Goal: Information Seeking & Learning: Check status

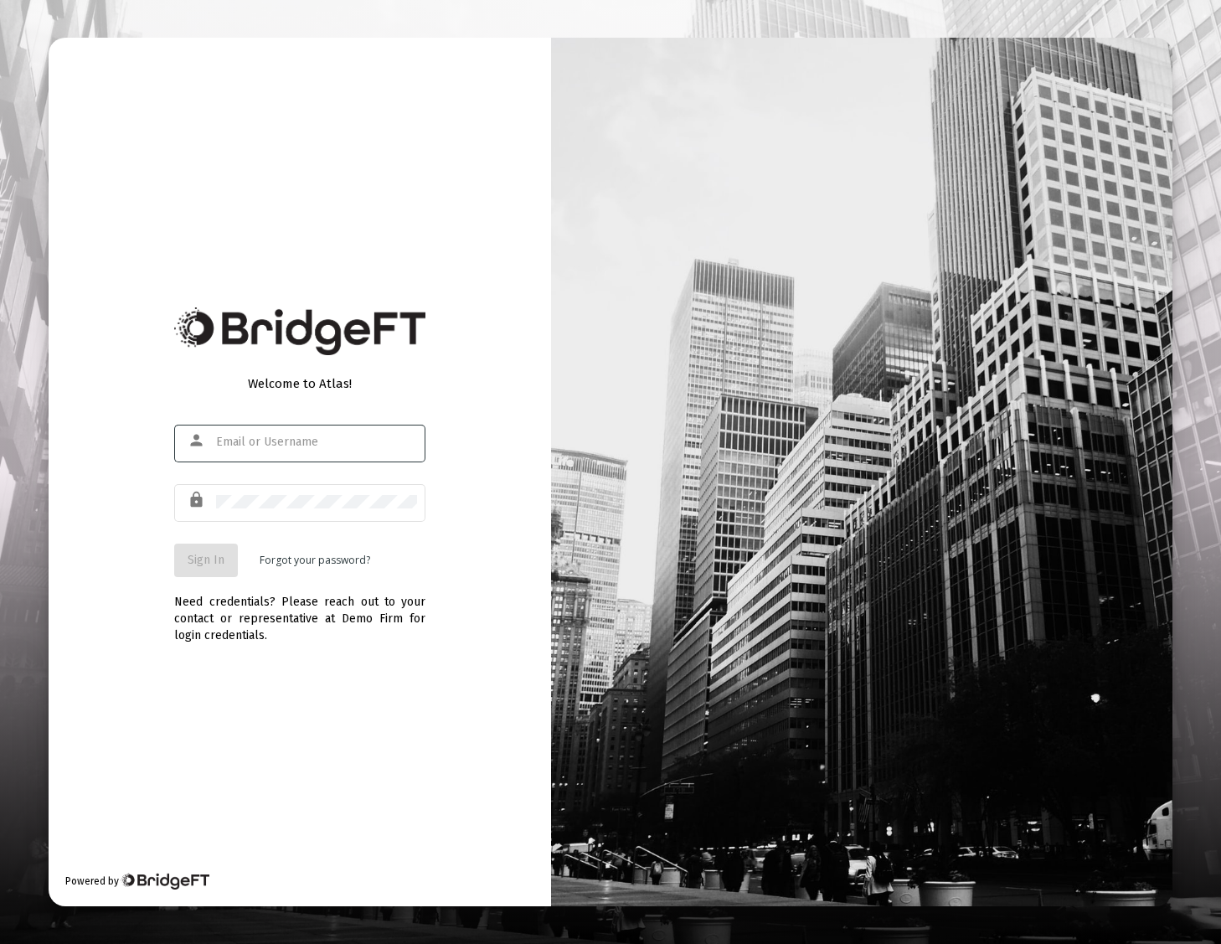
click at [235, 446] on input "text" at bounding box center [316, 442] width 201 height 13
type input "[PERSON_NAME][EMAIL_ADDRESS][DOMAIN_NAME]"
click at [203, 569] on button "Sign In" at bounding box center [206, 561] width 64 height 34
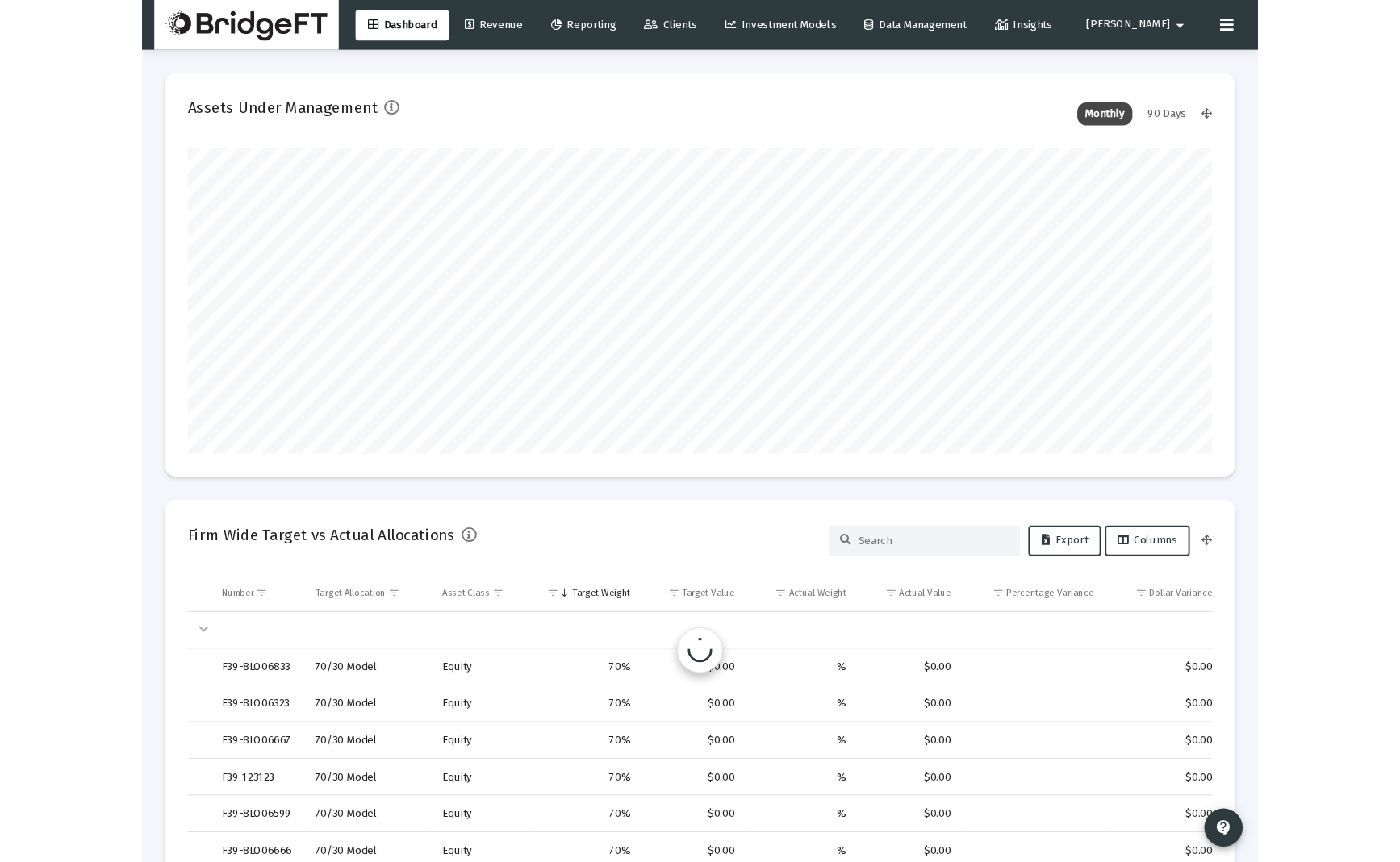
scroll to position [323, 581]
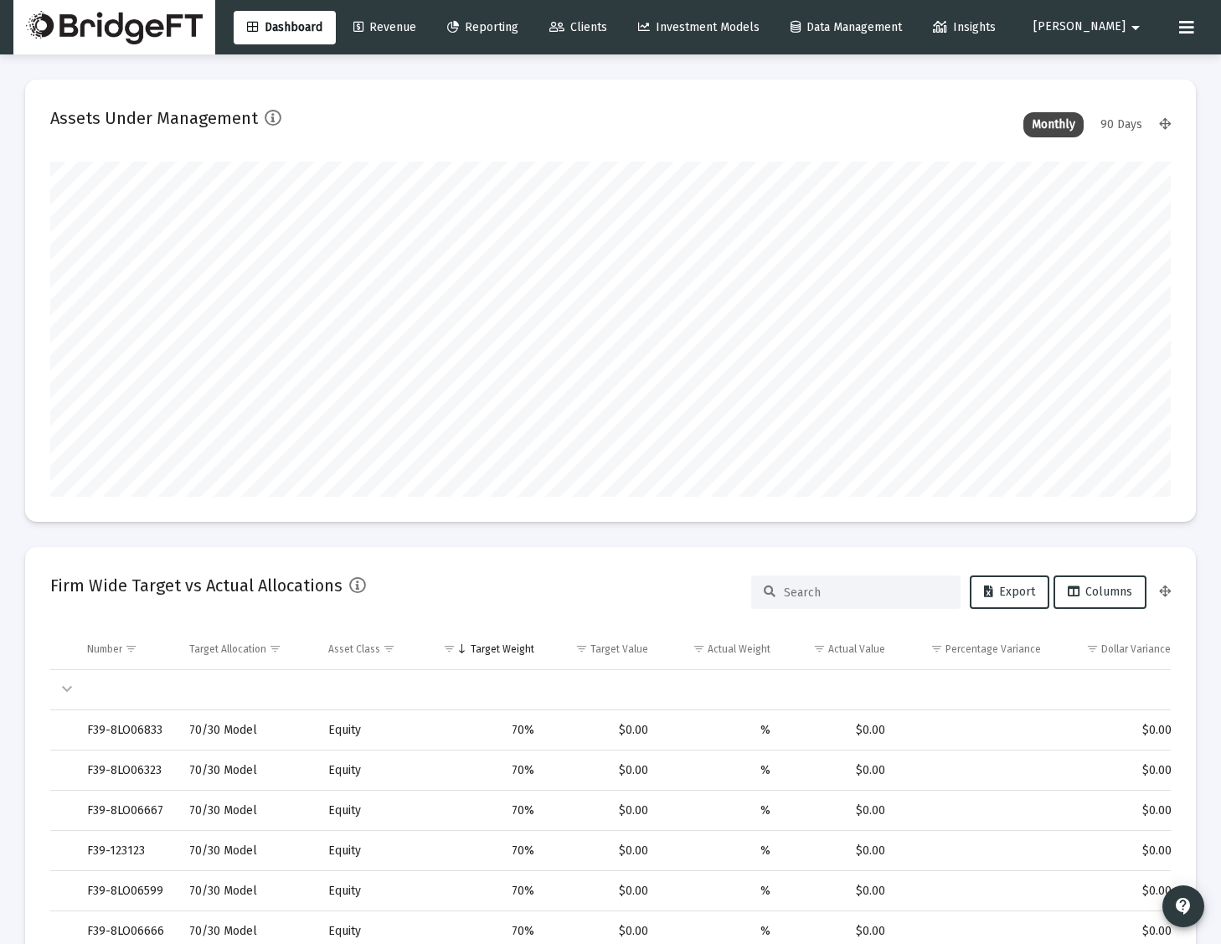
type input "[DATE]"
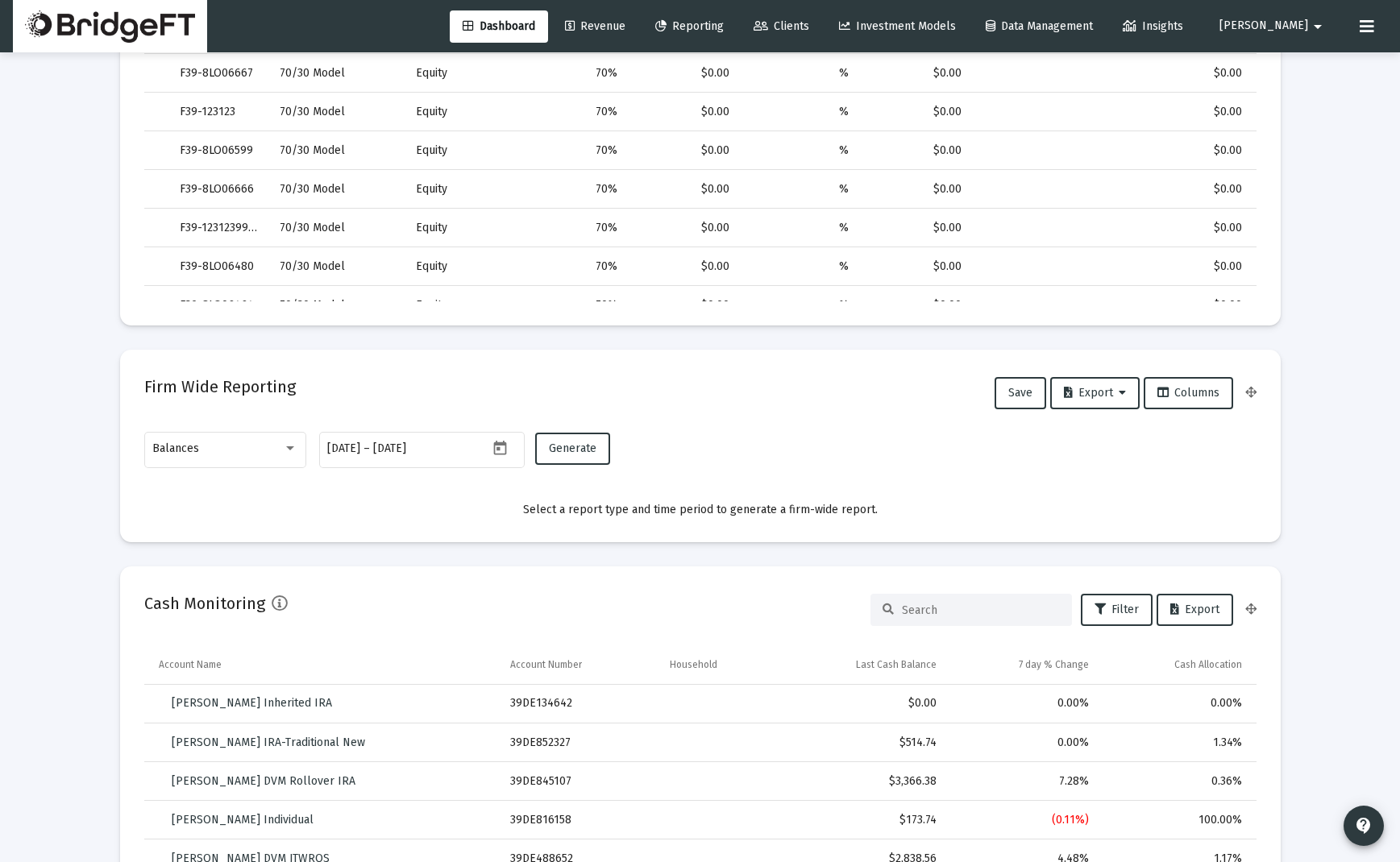
scroll to position [0, 0]
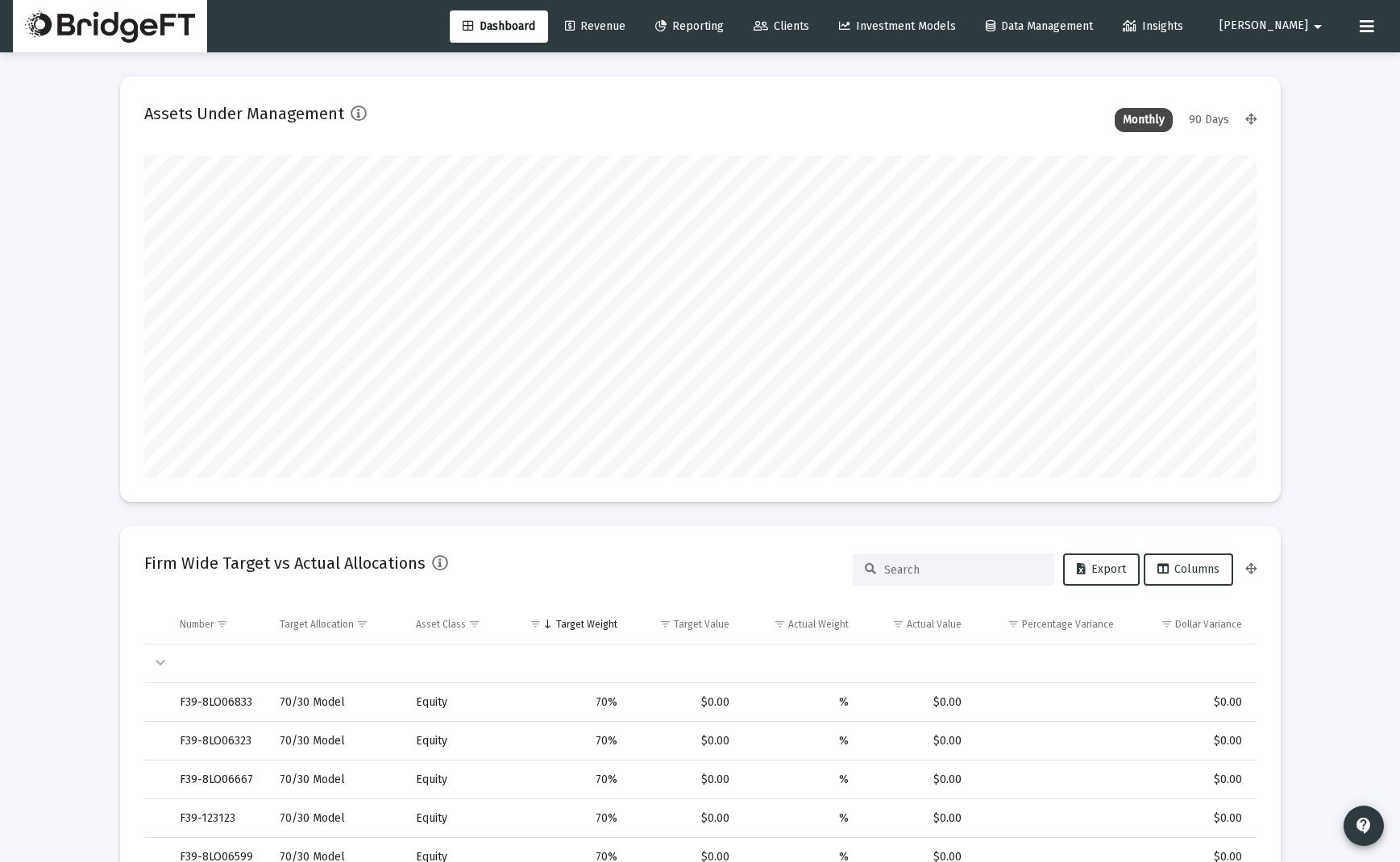
click at [625, 27] on span "Revenue" at bounding box center [595, 26] width 61 height 13
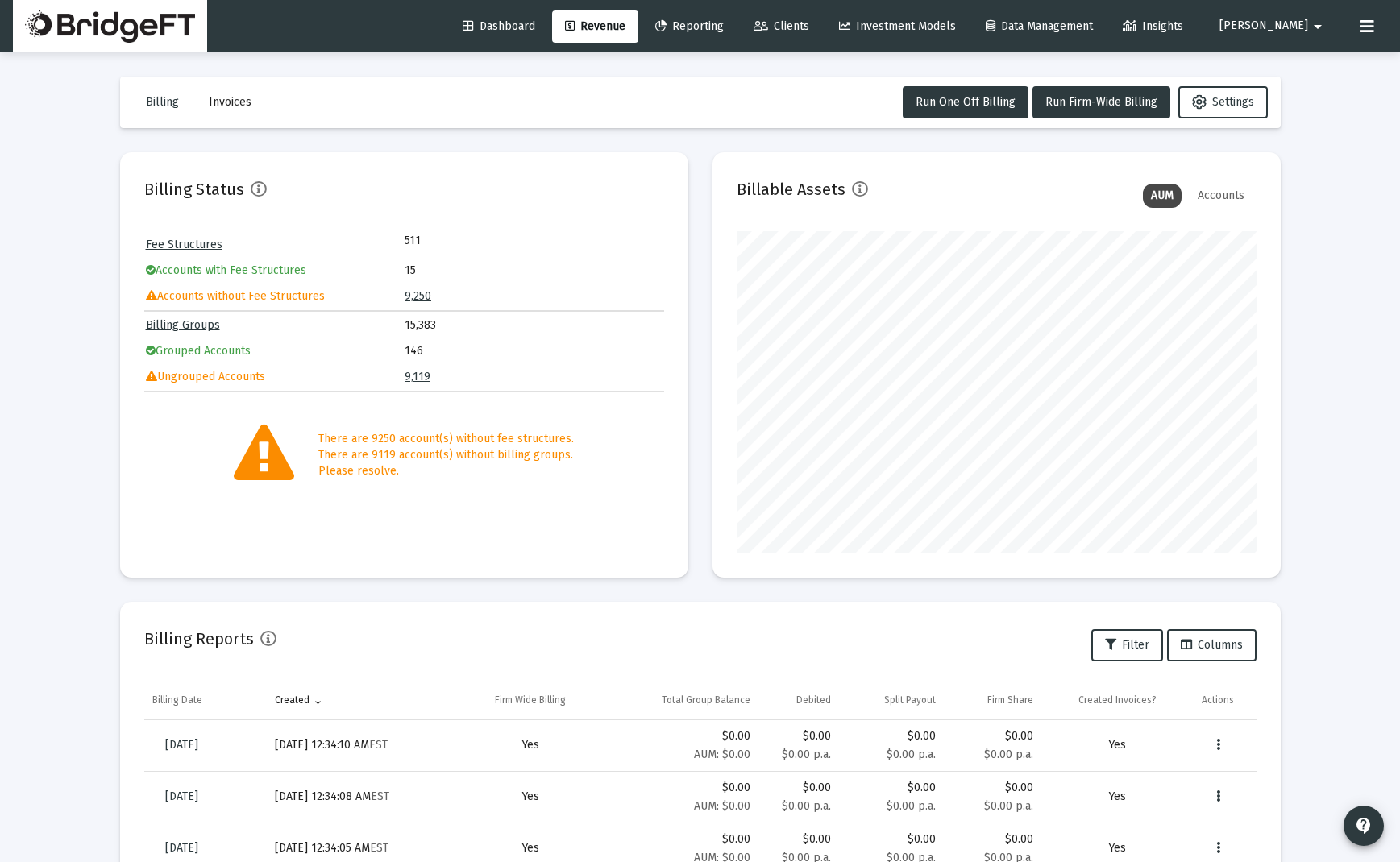
click at [724, 24] on span "Reporting" at bounding box center [689, 26] width 68 height 13
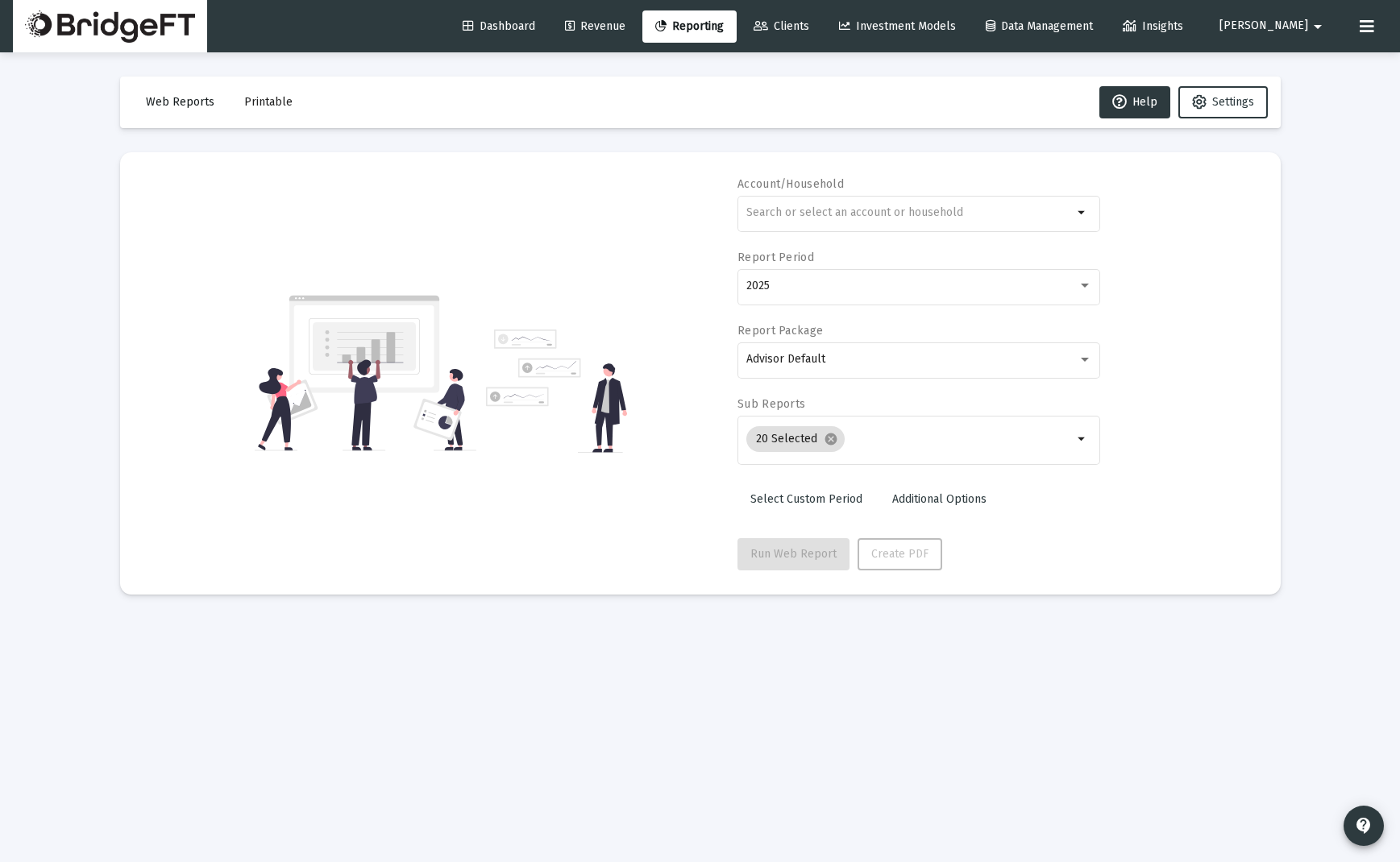
click at [171, 110] on button "Web Reports" at bounding box center [180, 103] width 94 height 33
click at [951, 28] on span "Investment Models" at bounding box center [897, 26] width 116 height 13
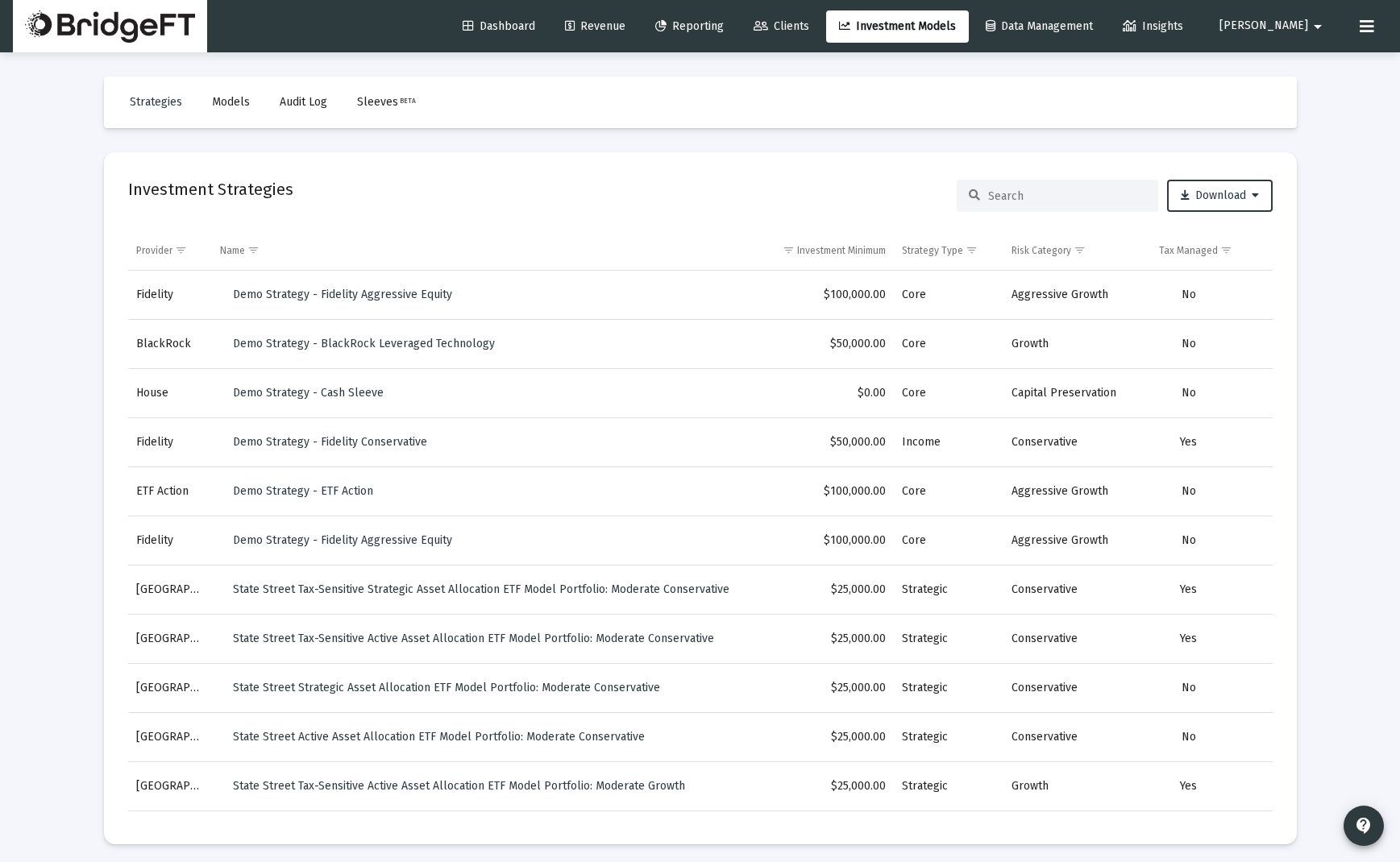
scroll to position [7, 0]
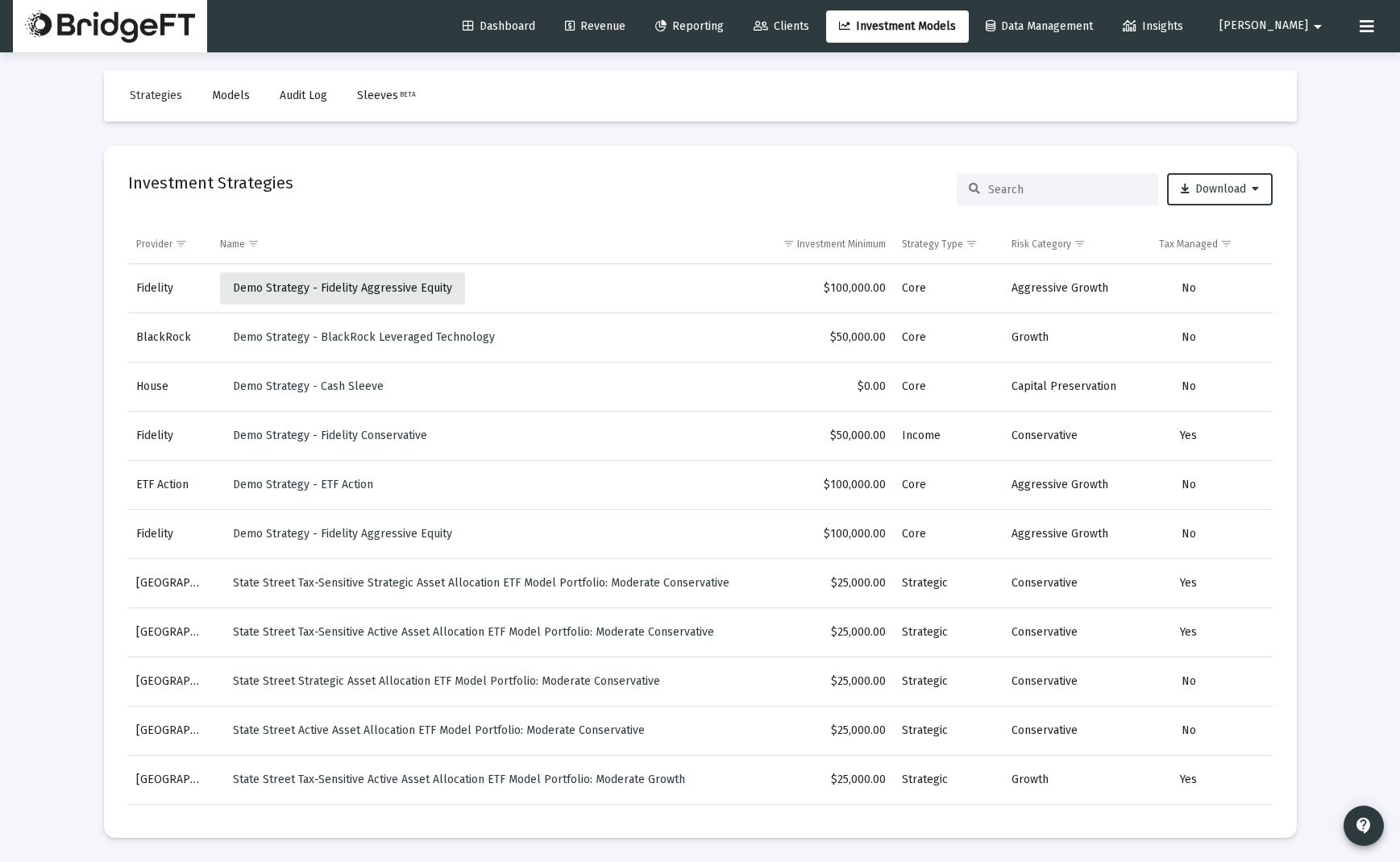
click at [384, 286] on span "Demo Strategy - Fidelity Aggressive Equity" at bounding box center [343, 288] width 219 height 13
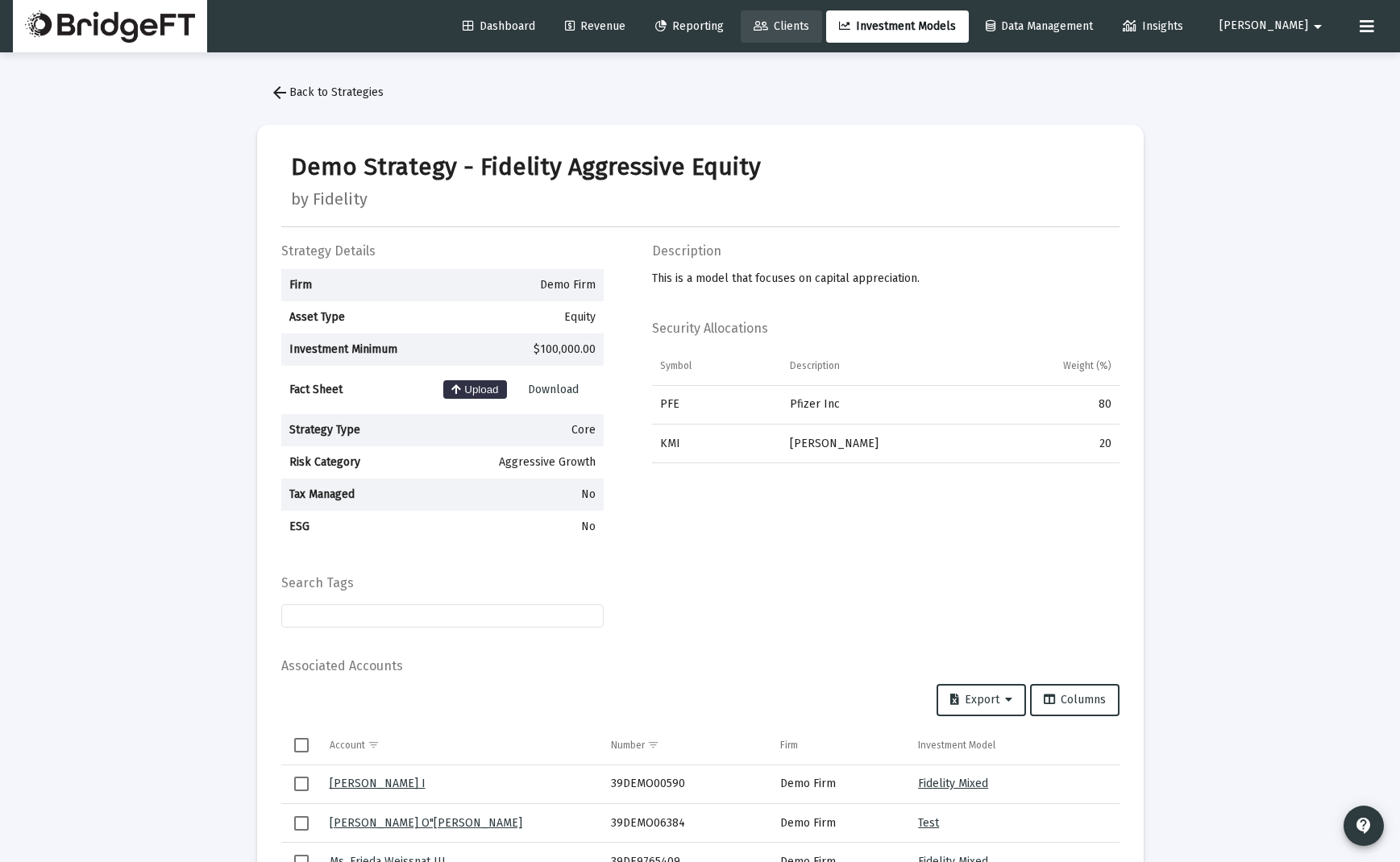
click at [809, 29] on span "Clients" at bounding box center [781, 26] width 56 height 13
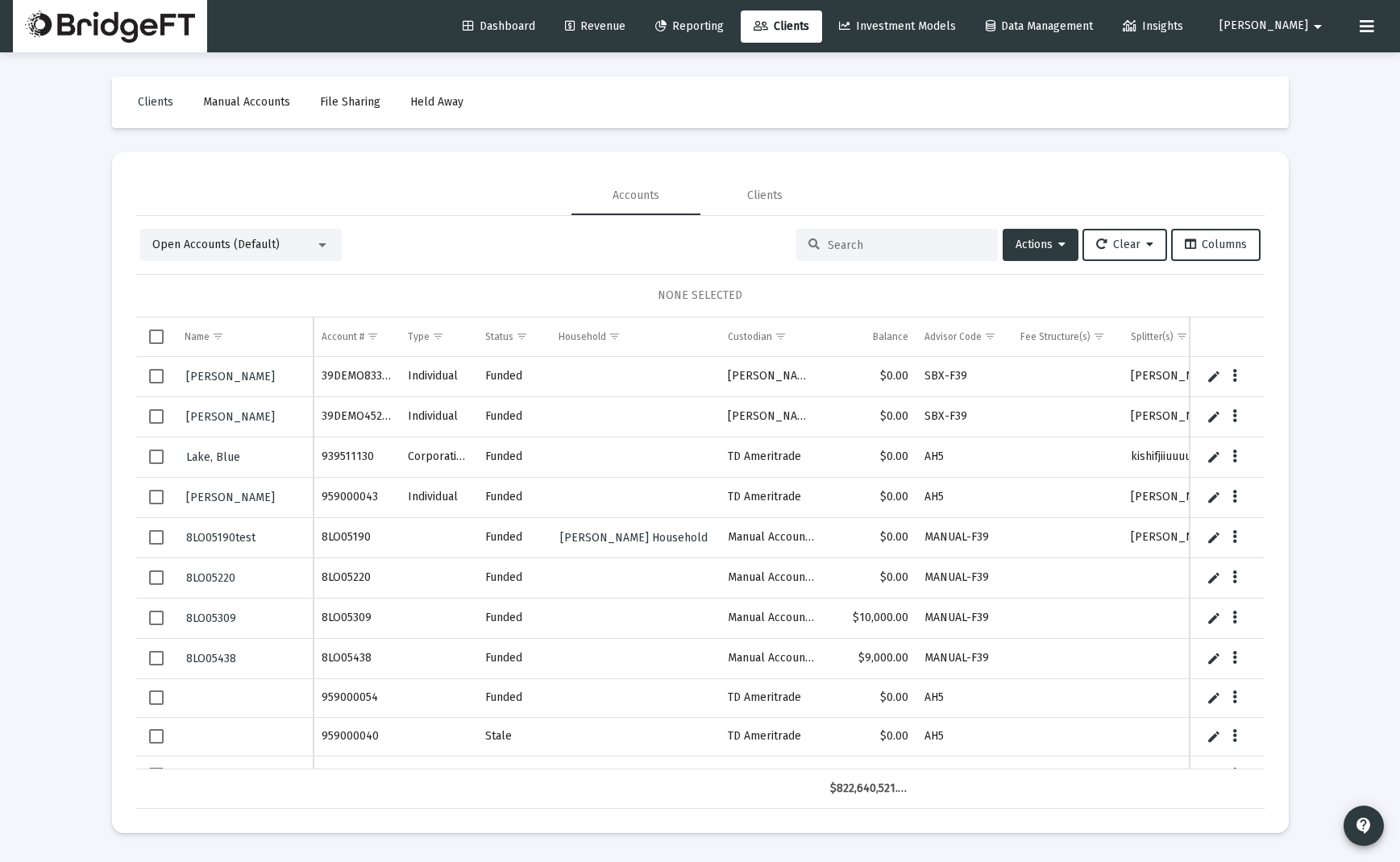
click at [1070, 22] on span "Data Management" at bounding box center [1038, 26] width 107 height 13
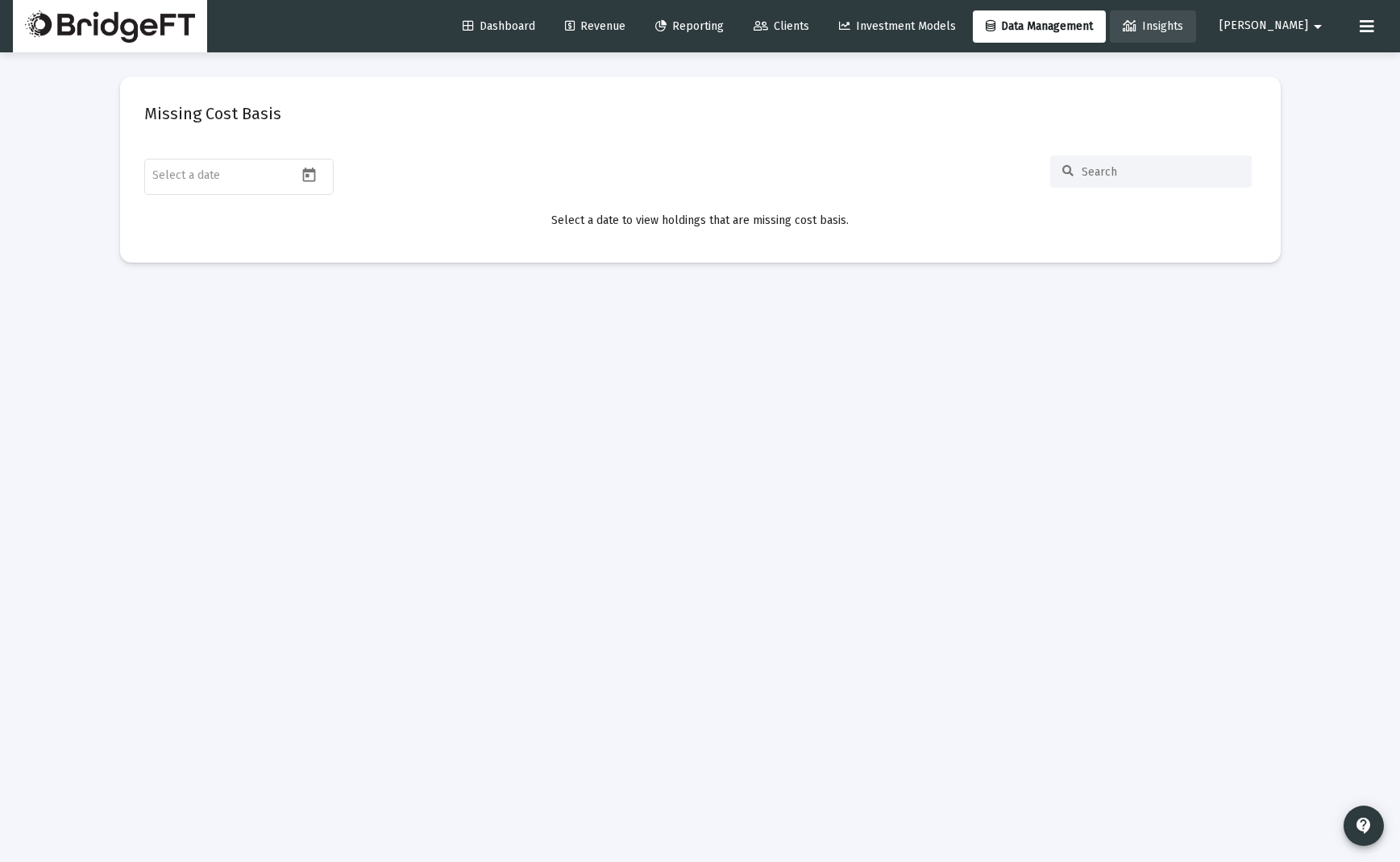
click at [1174, 25] on span "Insights" at bounding box center [1153, 26] width 61 height 13
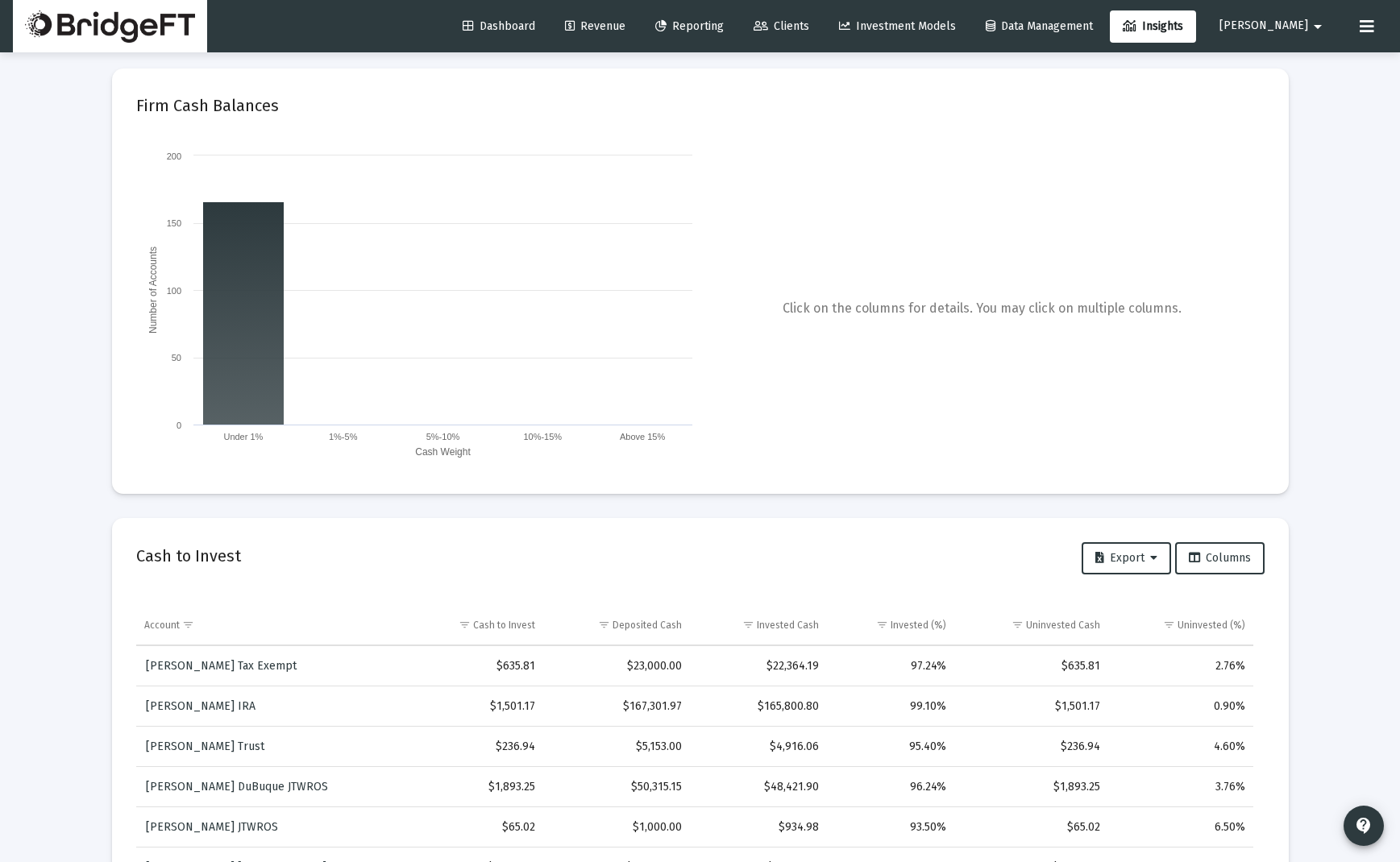
click at [737, 33] on link "Reporting" at bounding box center [690, 27] width 94 height 33
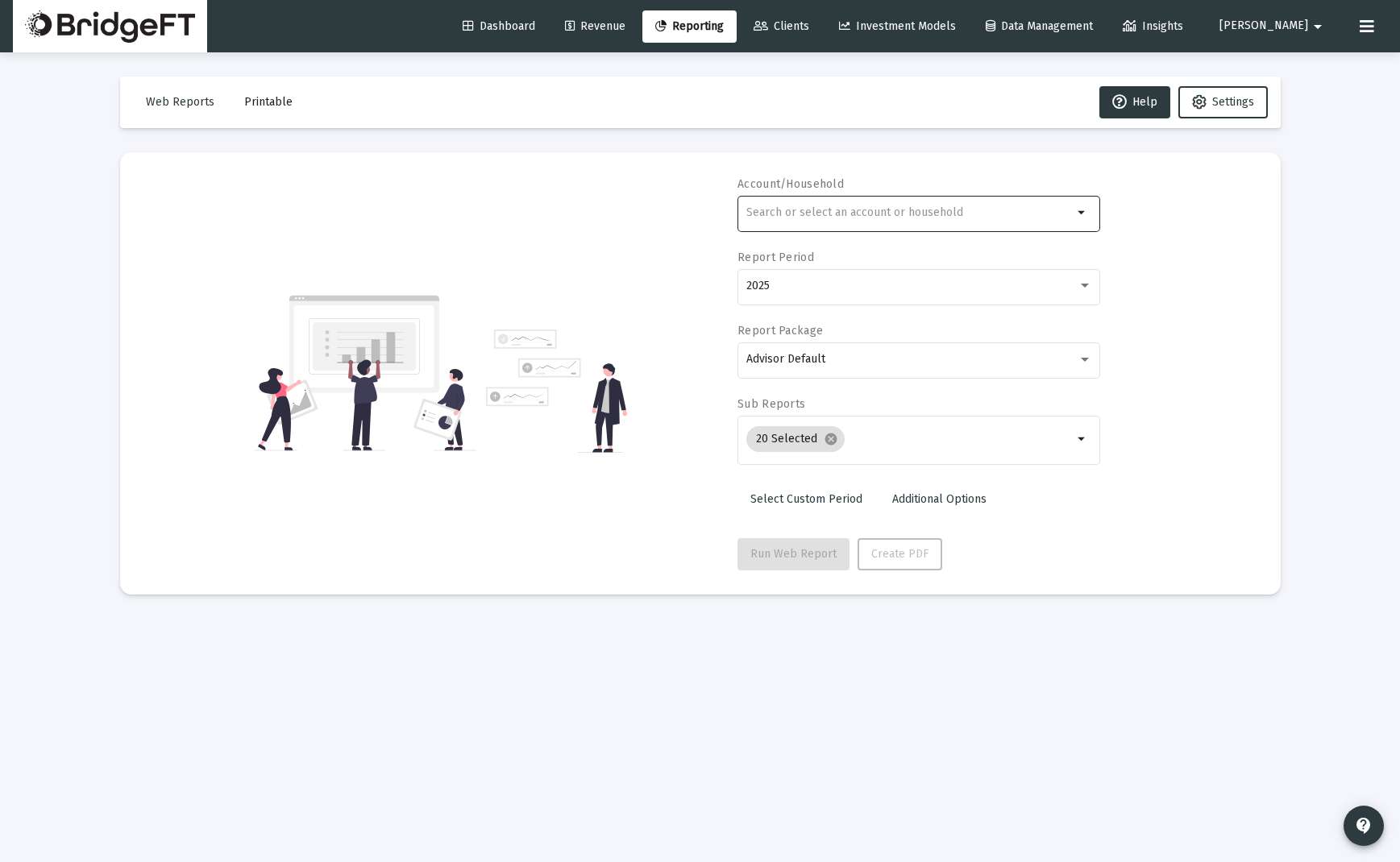
click at [949, 214] on input "text" at bounding box center [909, 212] width 326 height 13
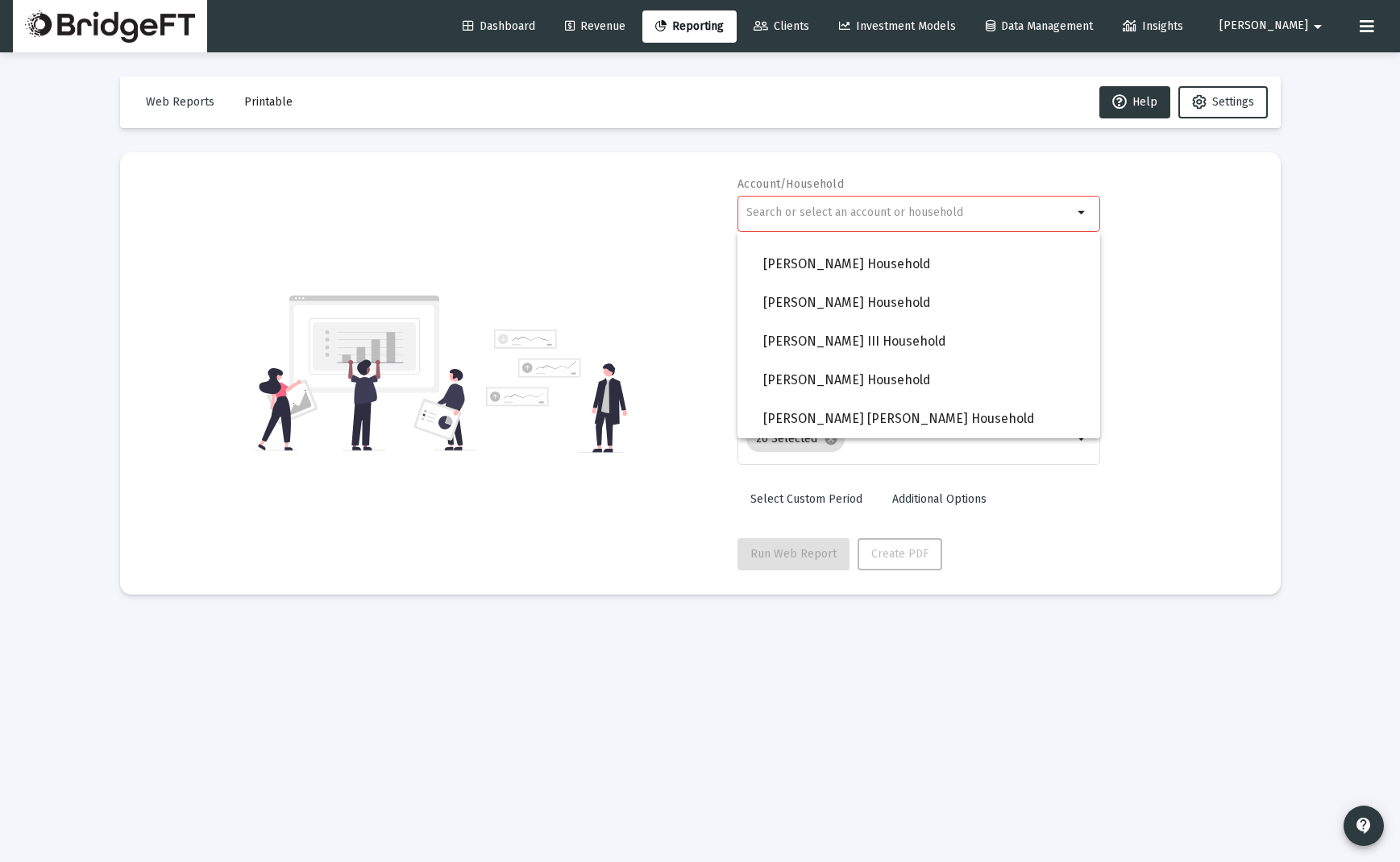
drag, startPoint x: 1200, startPoint y: 209, endPoint x: 1161, endPoint y: 261, distance: 65.0
click at [1174, 209] on div "Account/Household arrow_drop_down Report Period 2025 Report Package Advisor Def…" at bounding box center [700, 373] width 1112 height 394
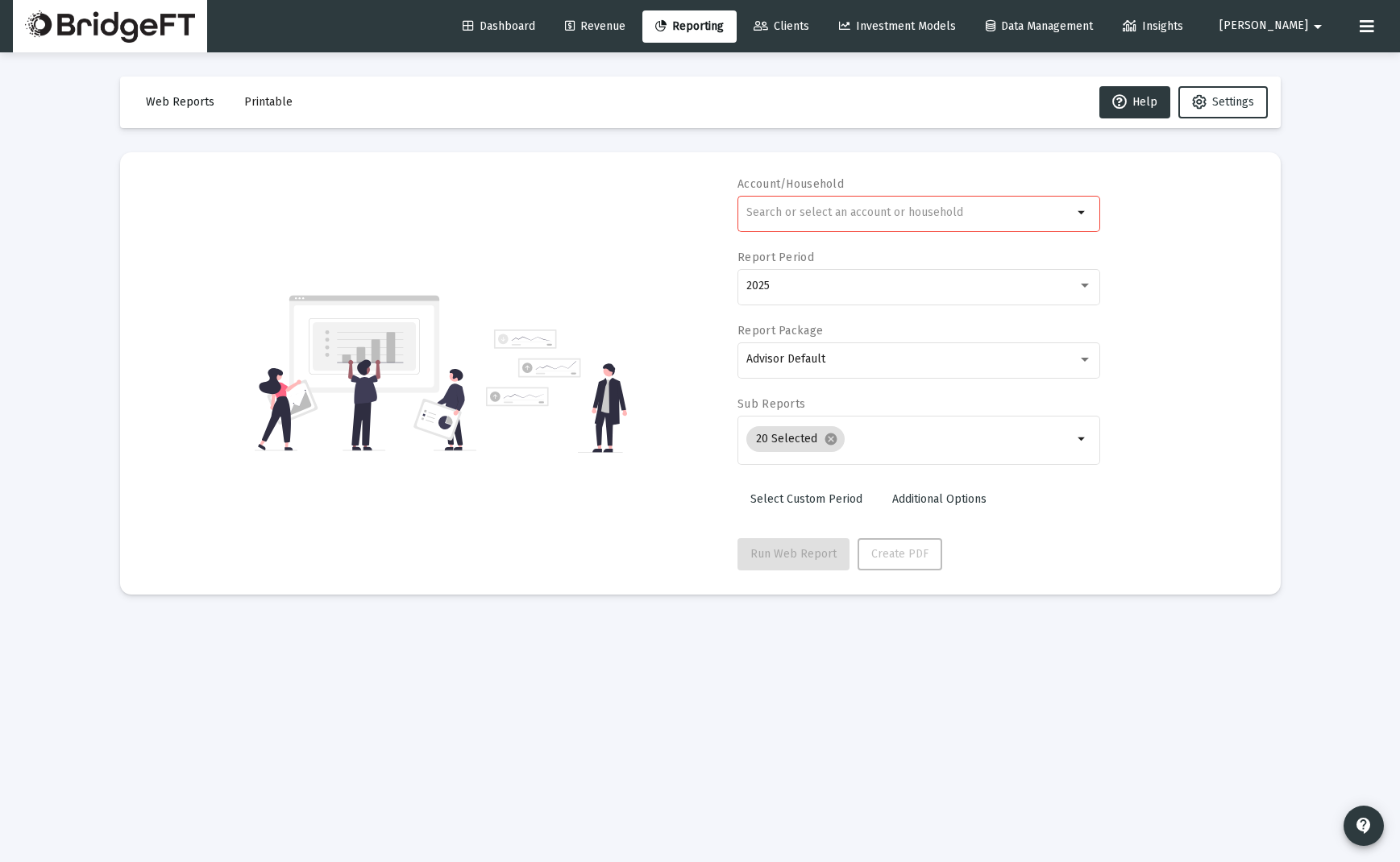
click at [178, 107] on span "Web Reports" at bounding box center [180, 102] width 68 height 13
click at [929, 214] on input "text" at bounding box center [909, 212] width 326 height 13
click at [884, 350] on span "XXXXXXXX 249 [PERSON_NAME] Individual" at bounding box center [925, 341] width 324 height 39
type input "[PERSON_NAME] Individual"
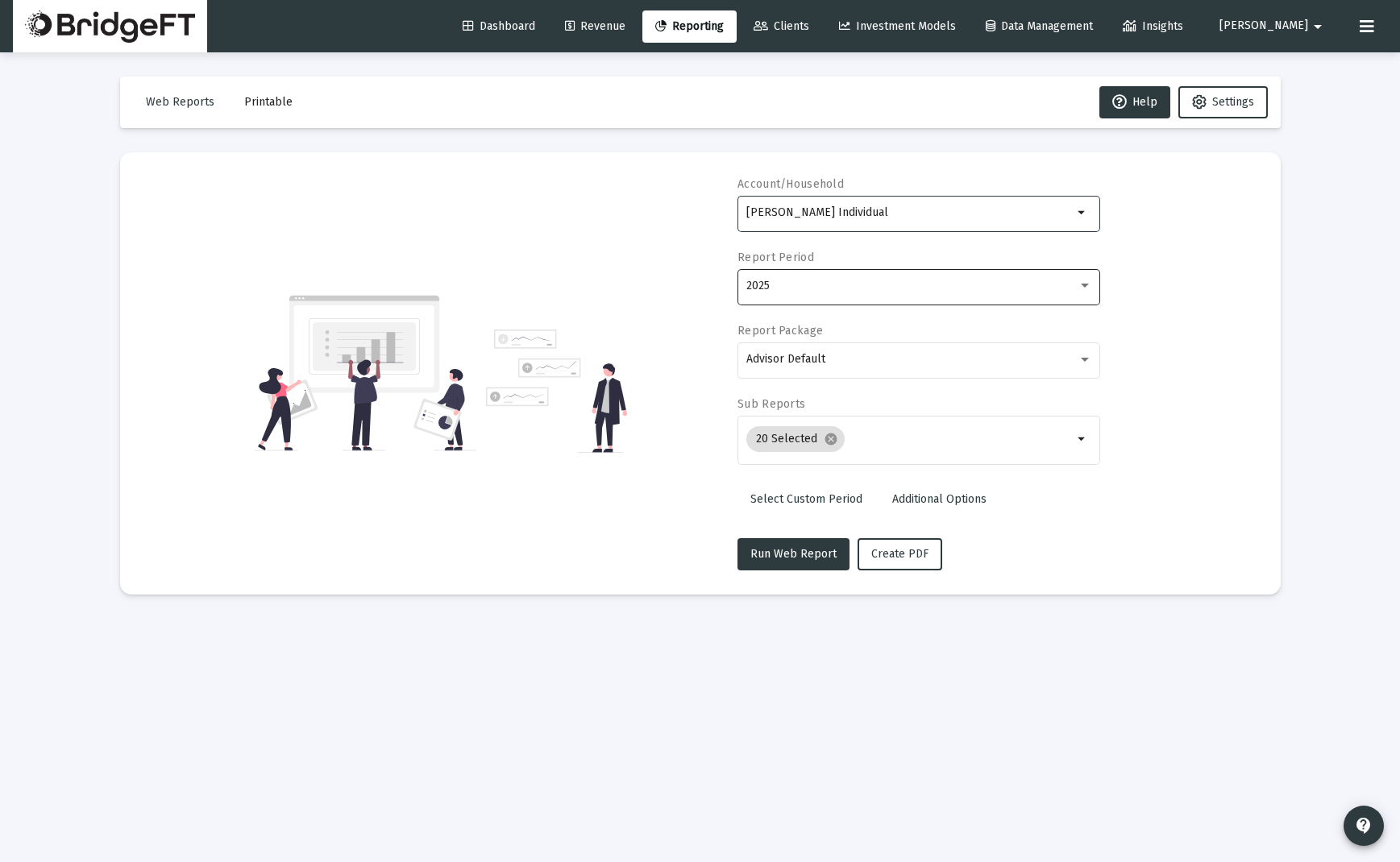
click at [910, 286] on div "2025" at bounding box center [912, 286] width 331 height 13
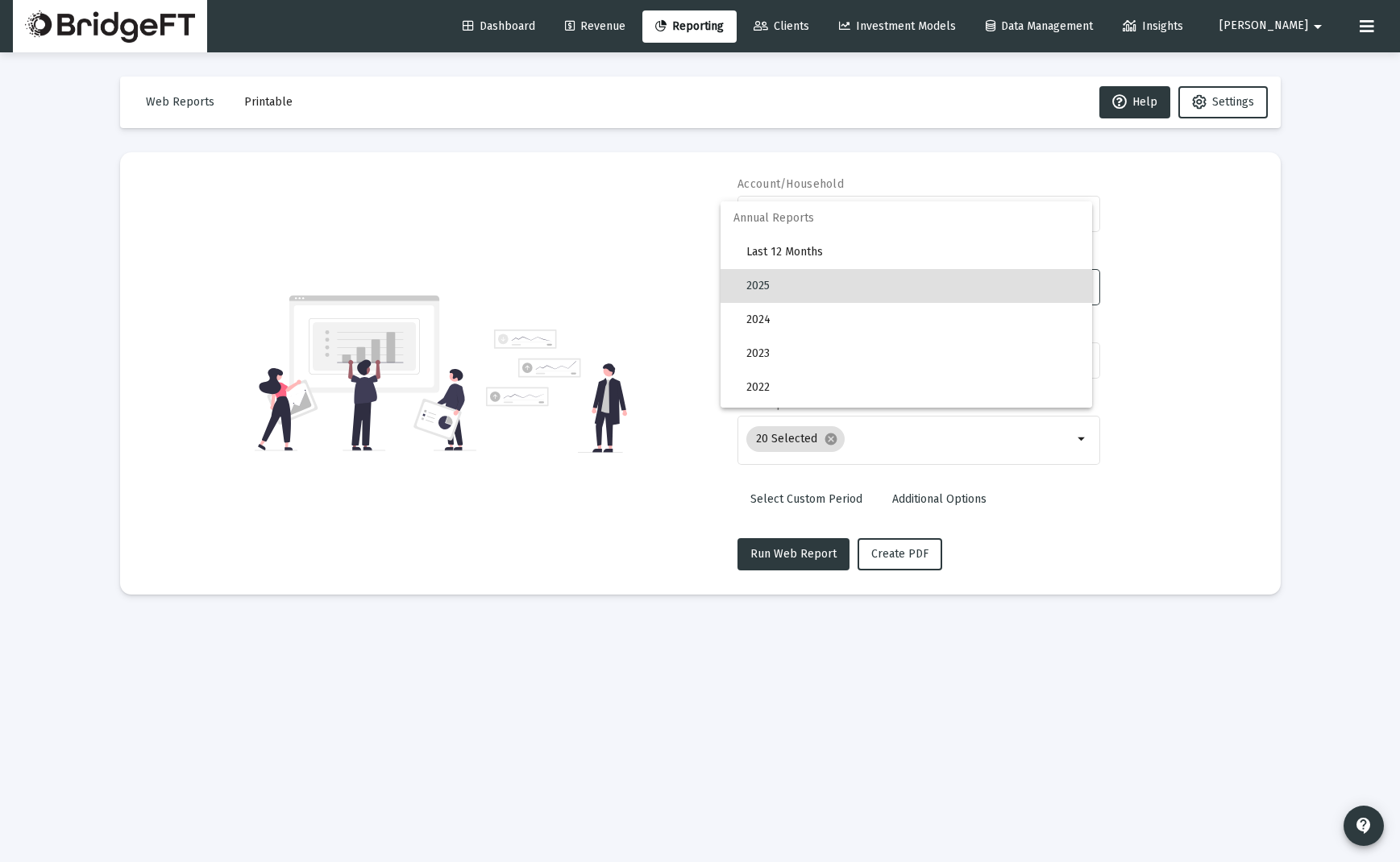
click at [875, 285] on span "2025" at bounding box center [913, 286] width 333 height 34
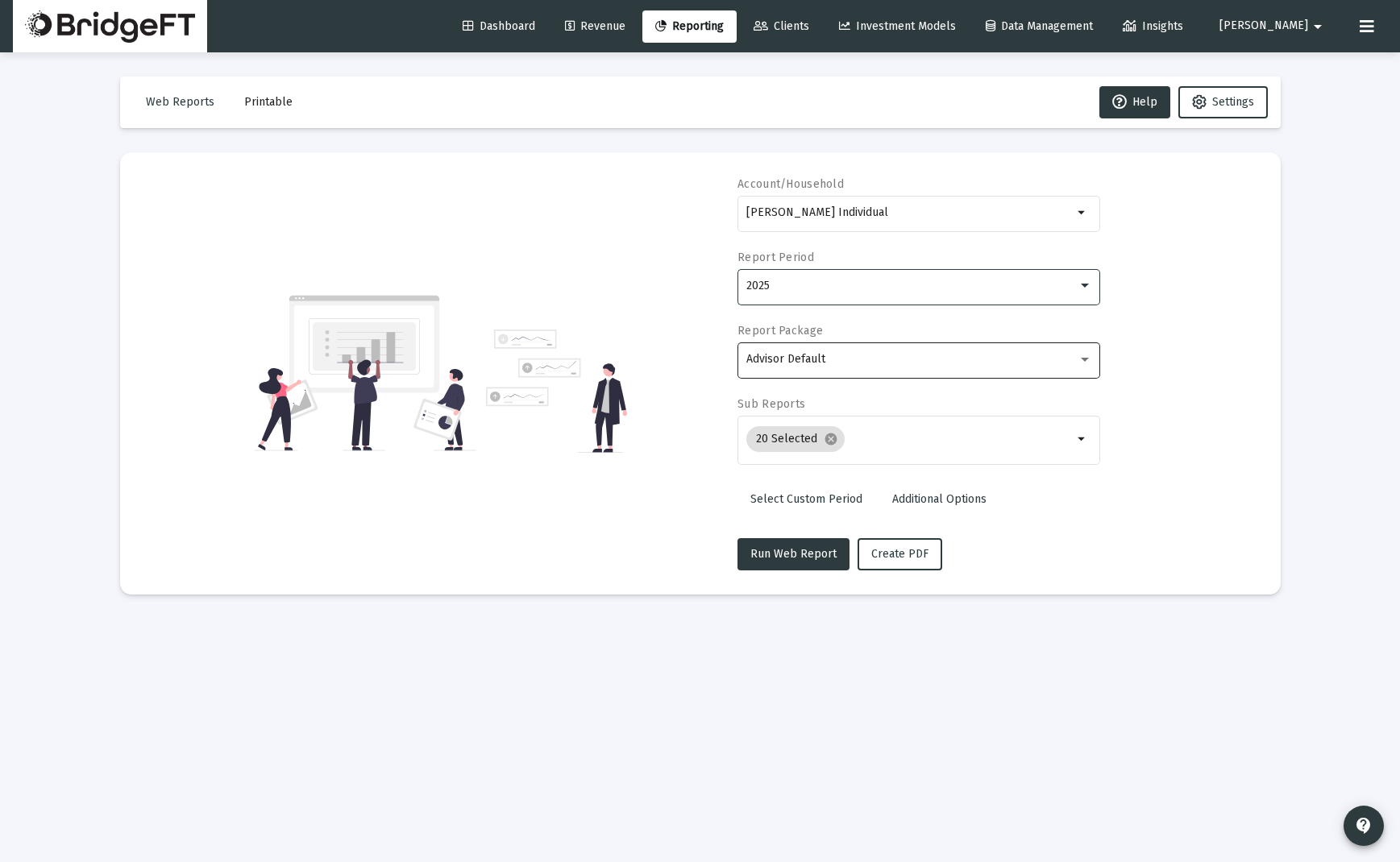
click at [853, 355] on div "Advisor Default" at bounding box center [912, 359] width 331 height 13
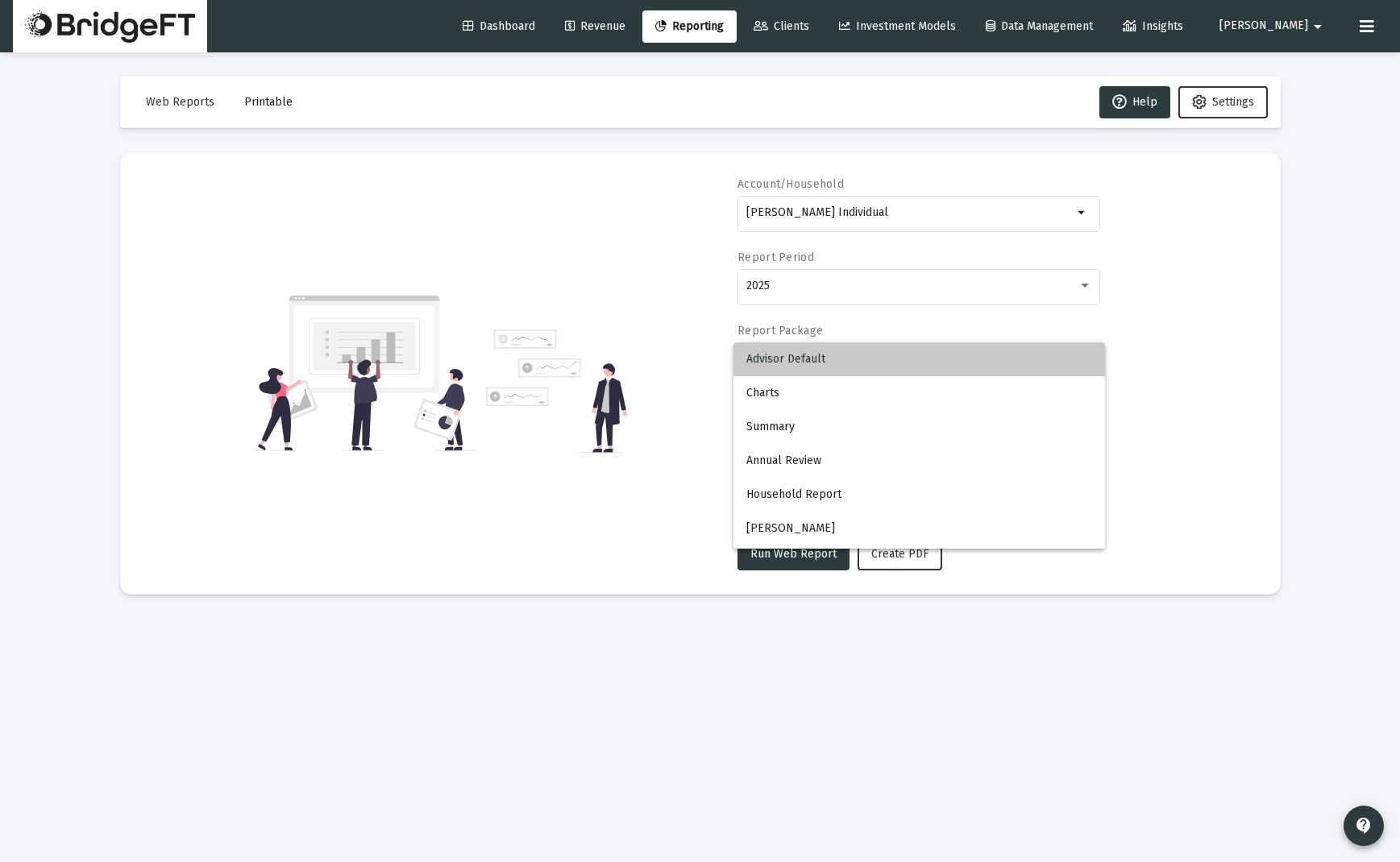
click at [836, 353] on span "Advisor Default" at bounding box center [919, 359] width 345 height 34
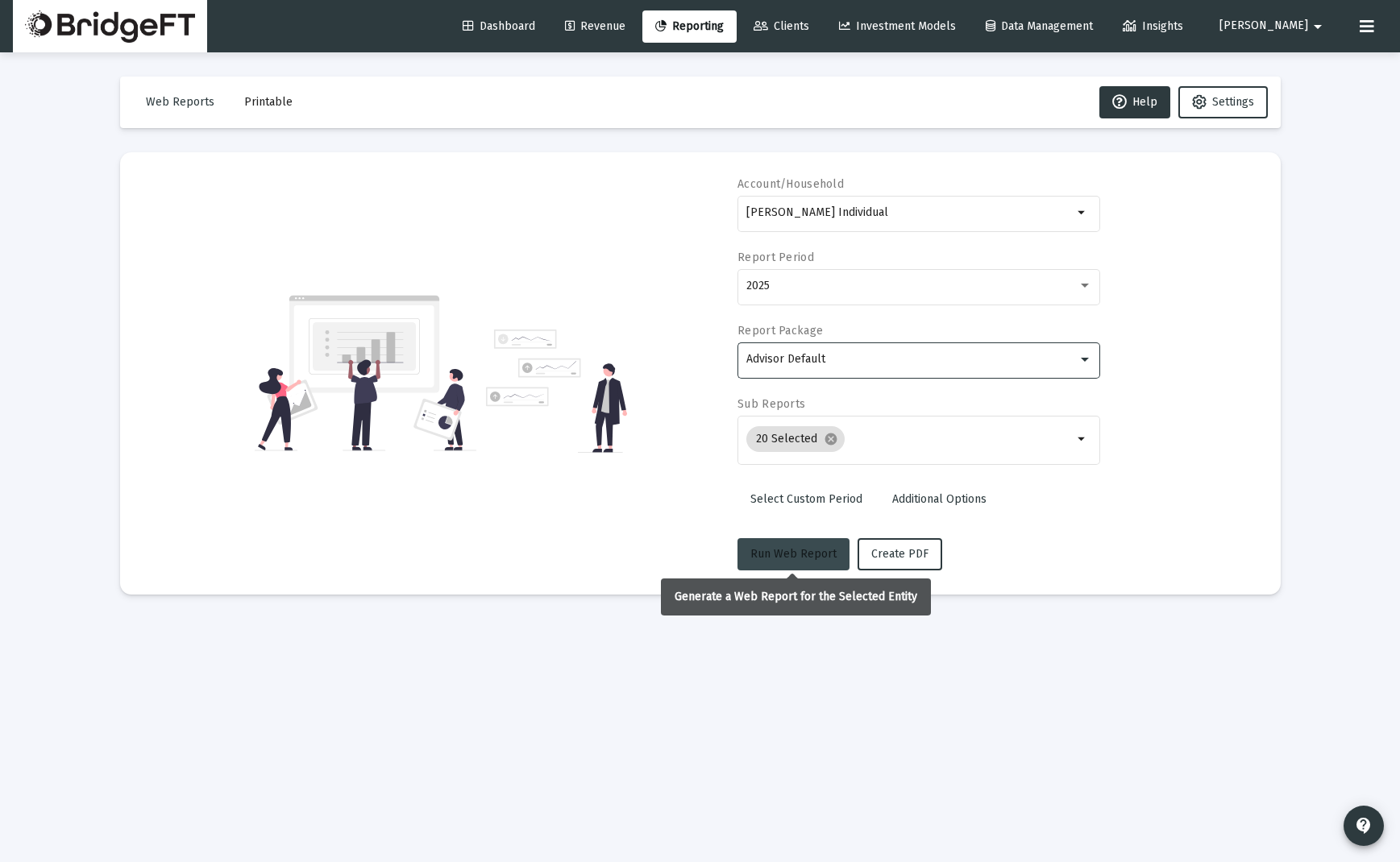
click at [796, 553] on span "Run Web Report" at bounding box center [794, 554] width 87 height 13
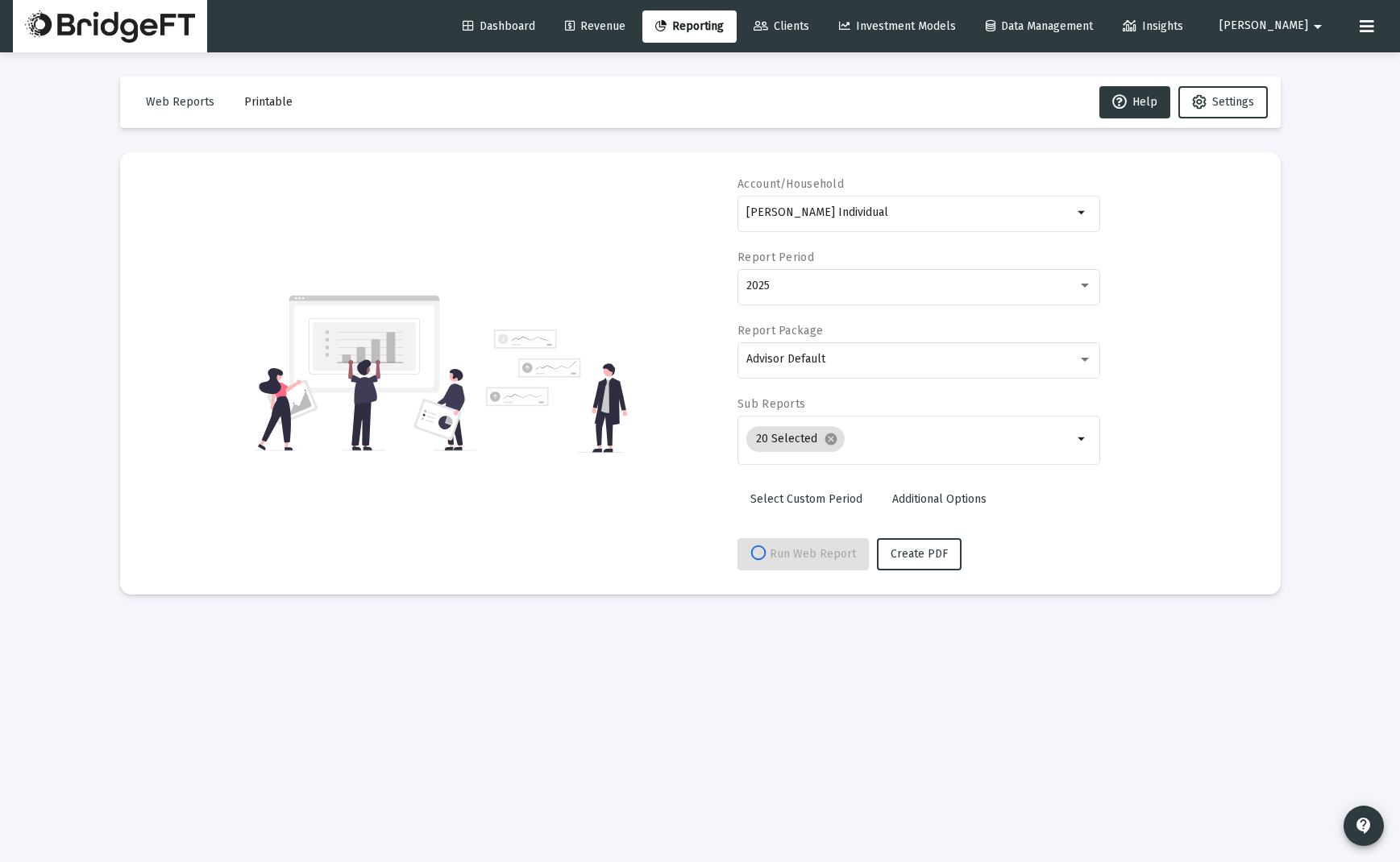
select select "View all"
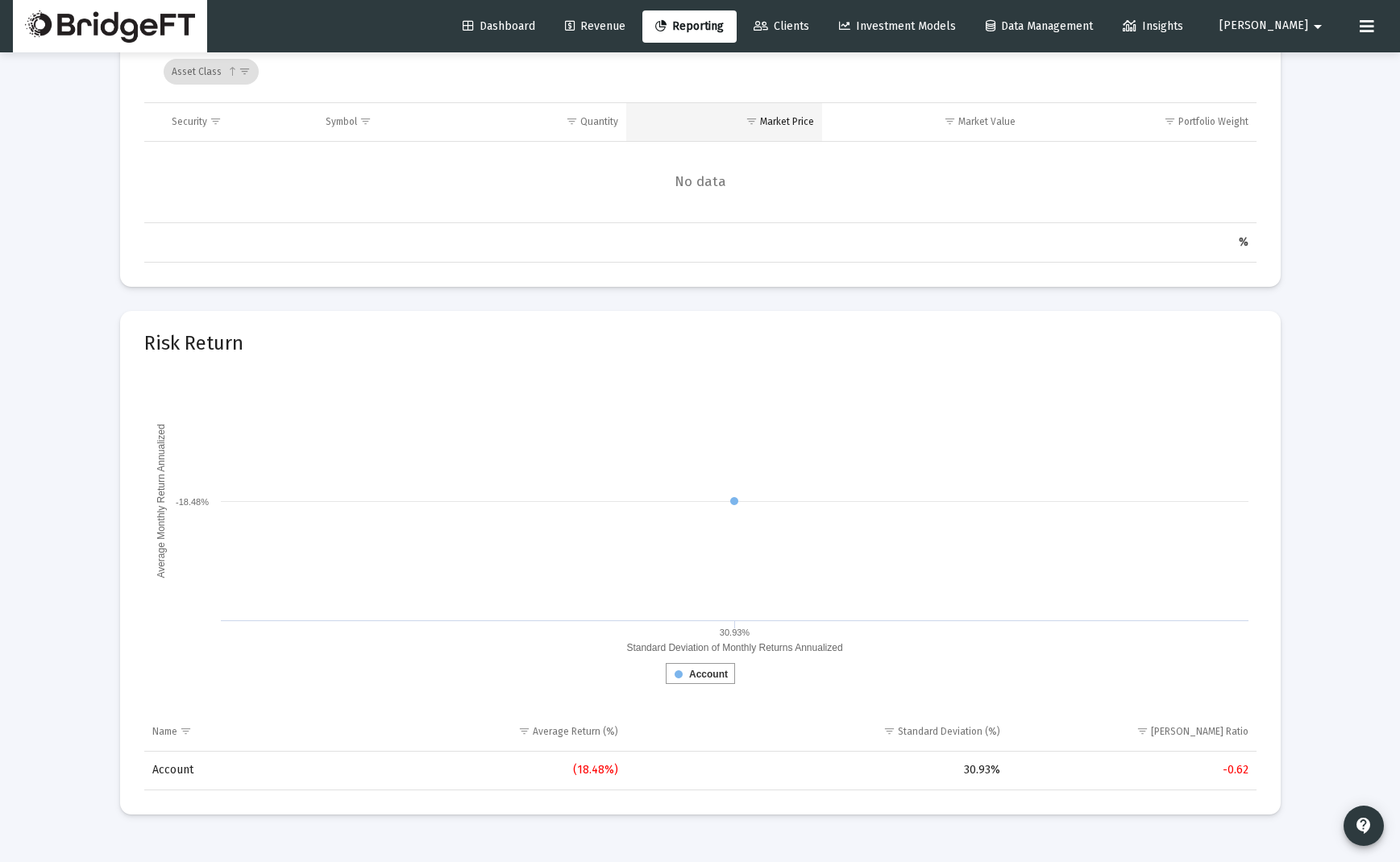
scroll to position [7576, 0]
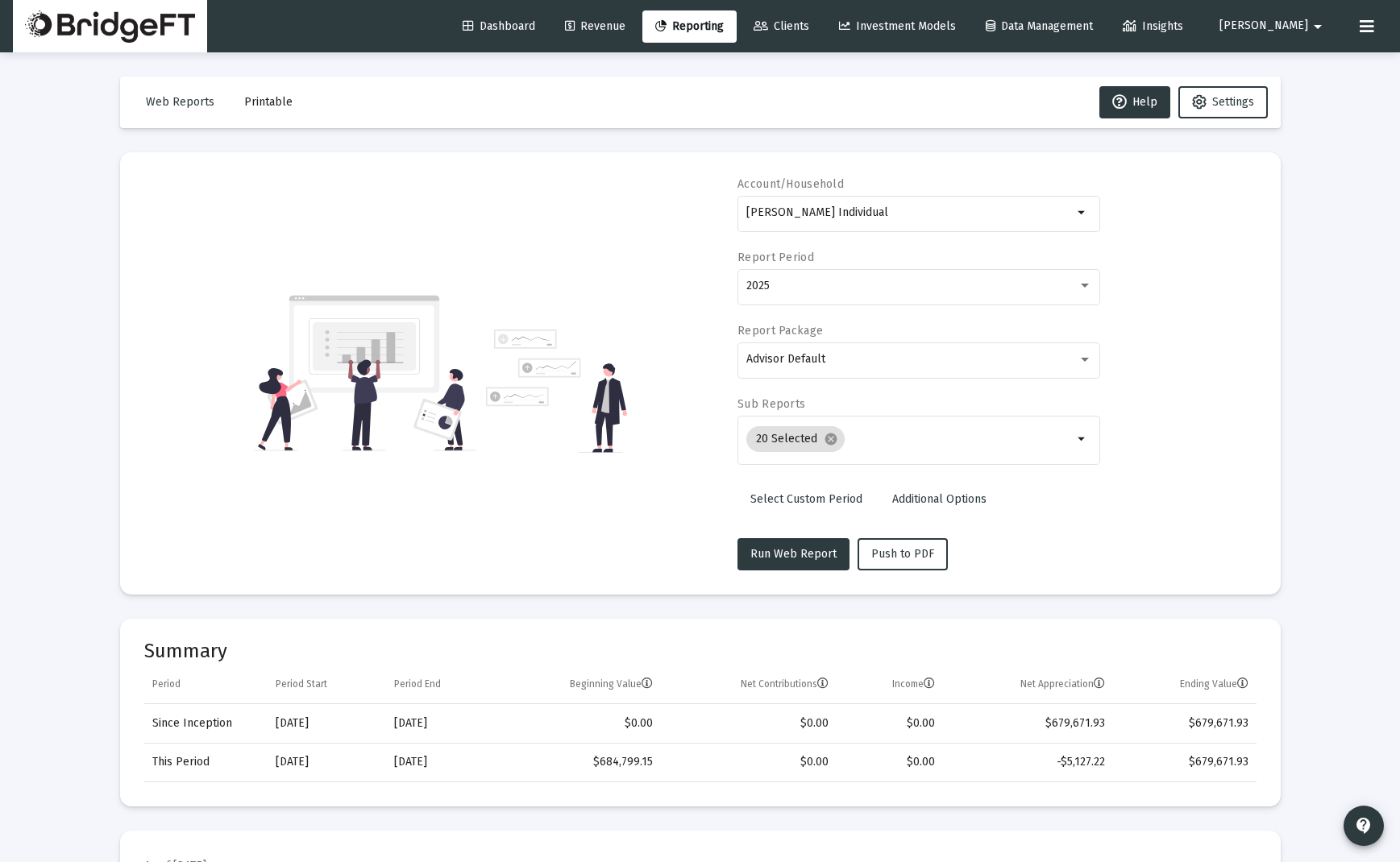
select select "View all"
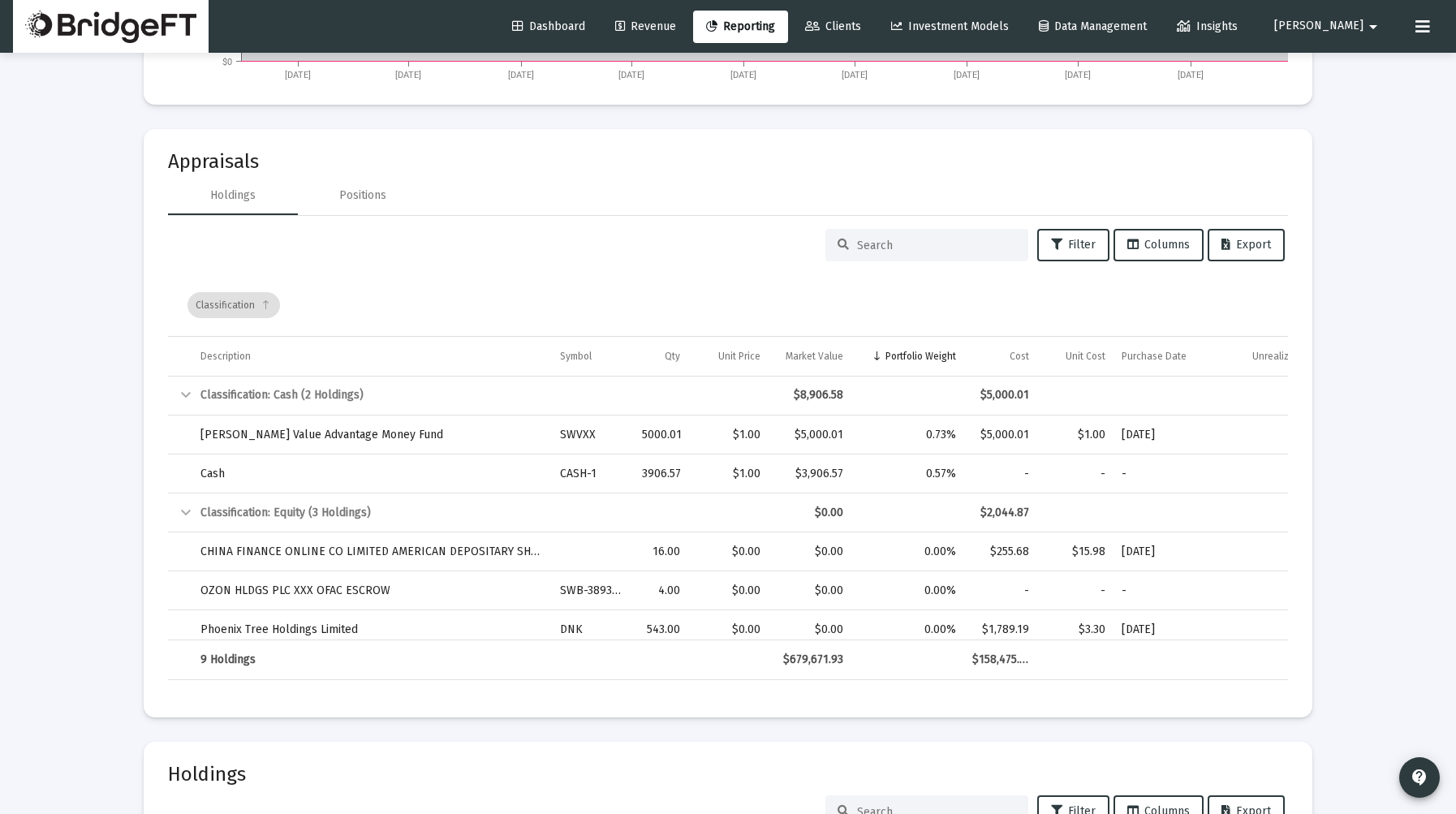
scroll to position [2770, 0]
click at [357, 189] on div "Positions" at bounding box center [362, 197] width 47 height 16
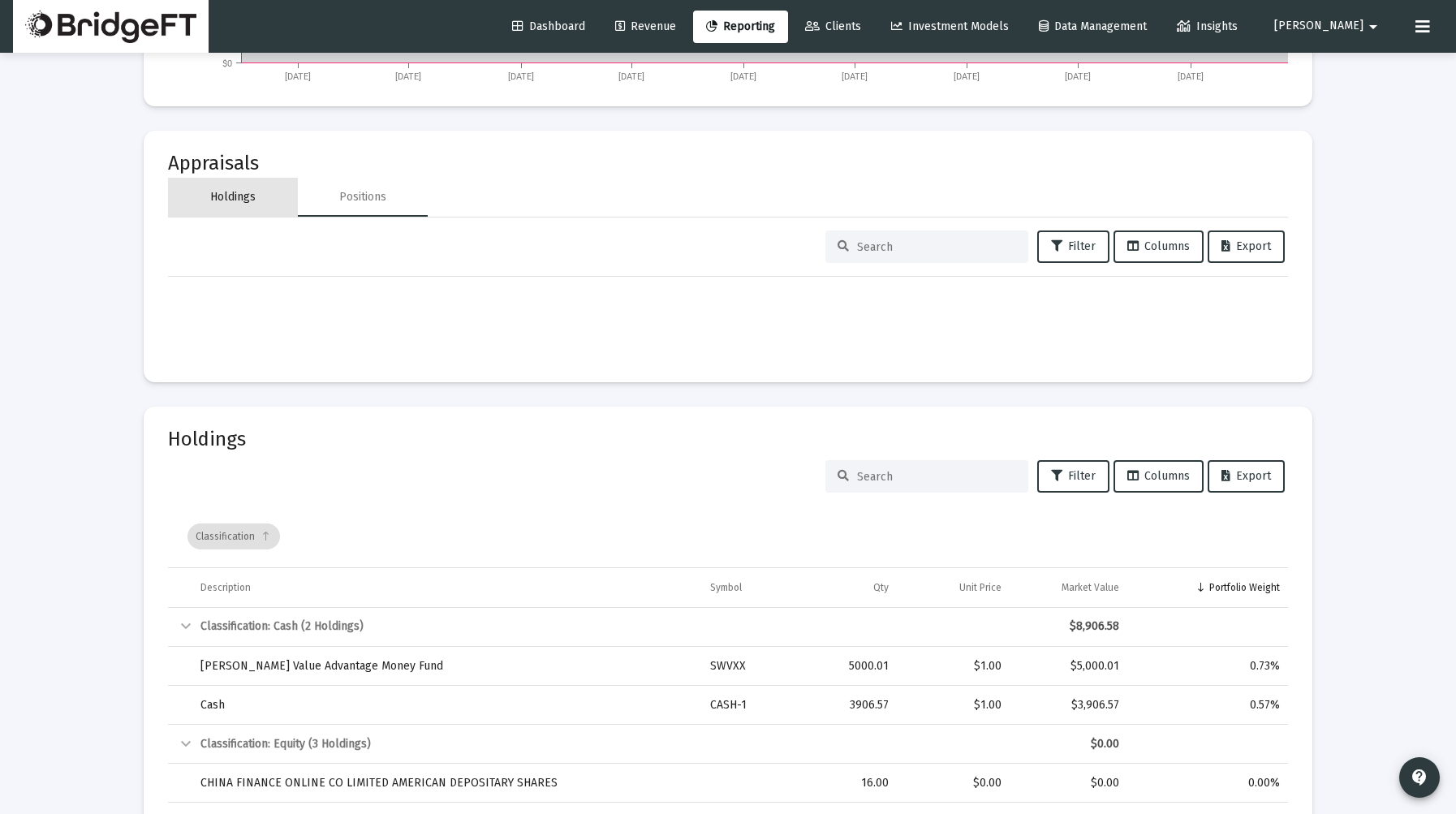
click at [249, 197] on div "Holdings" at bounding box center [232, 197] width 46 height 16
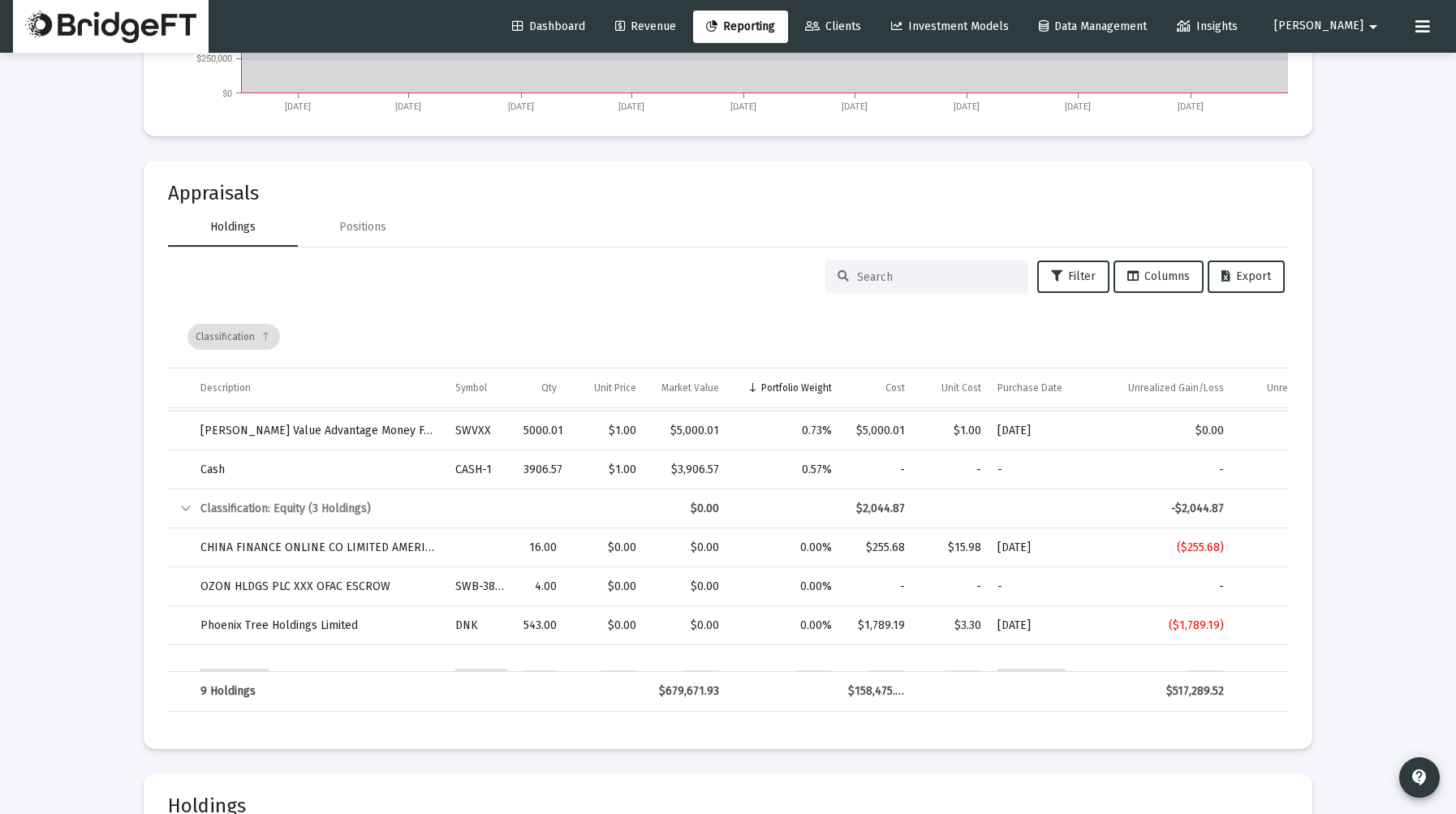
scroll to position [0, 0]
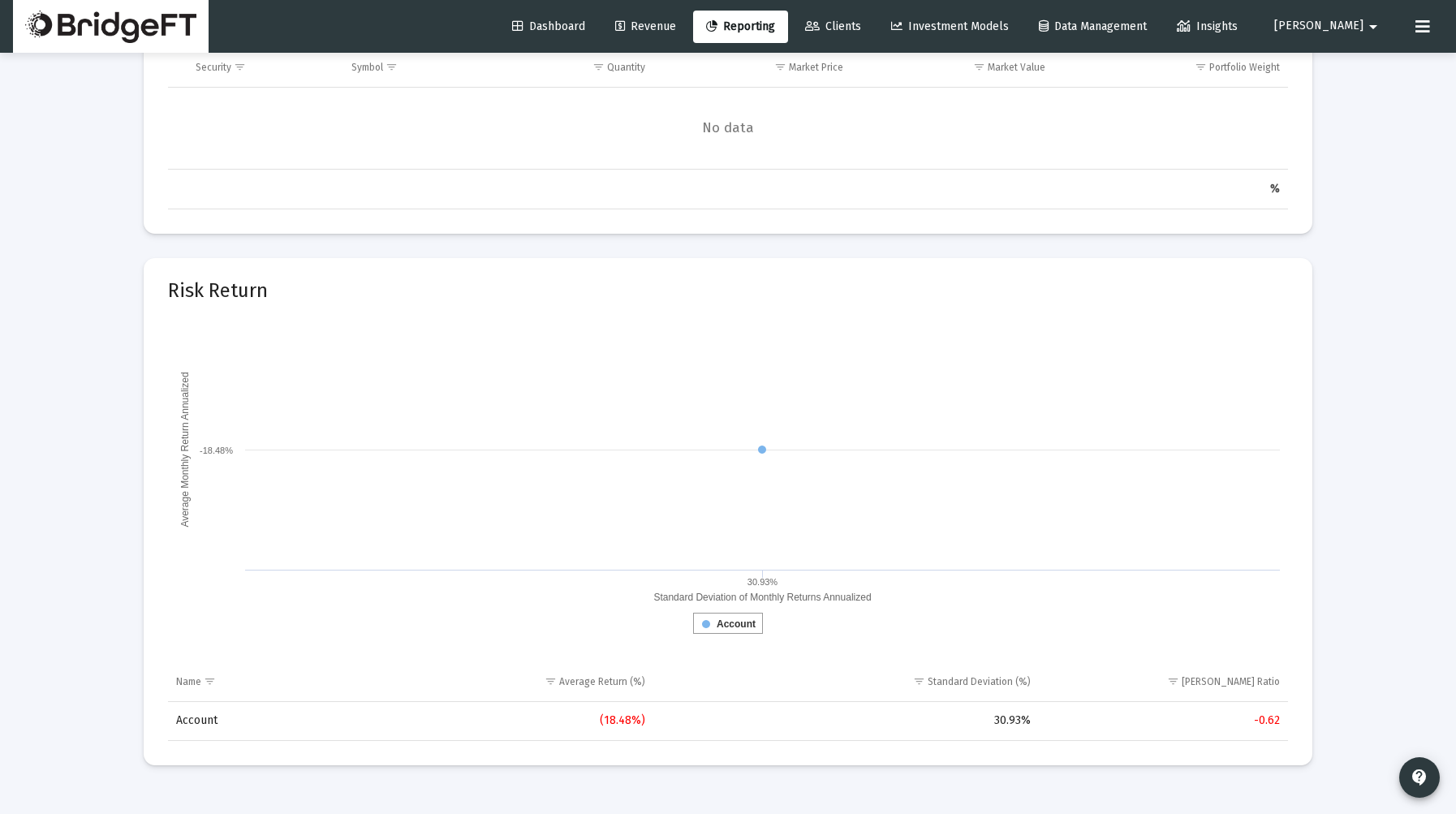
scroll to position [7685, 0]
click at [676, 32] on span "Revenue" at bounding box center [645, 26] width 61 height 14
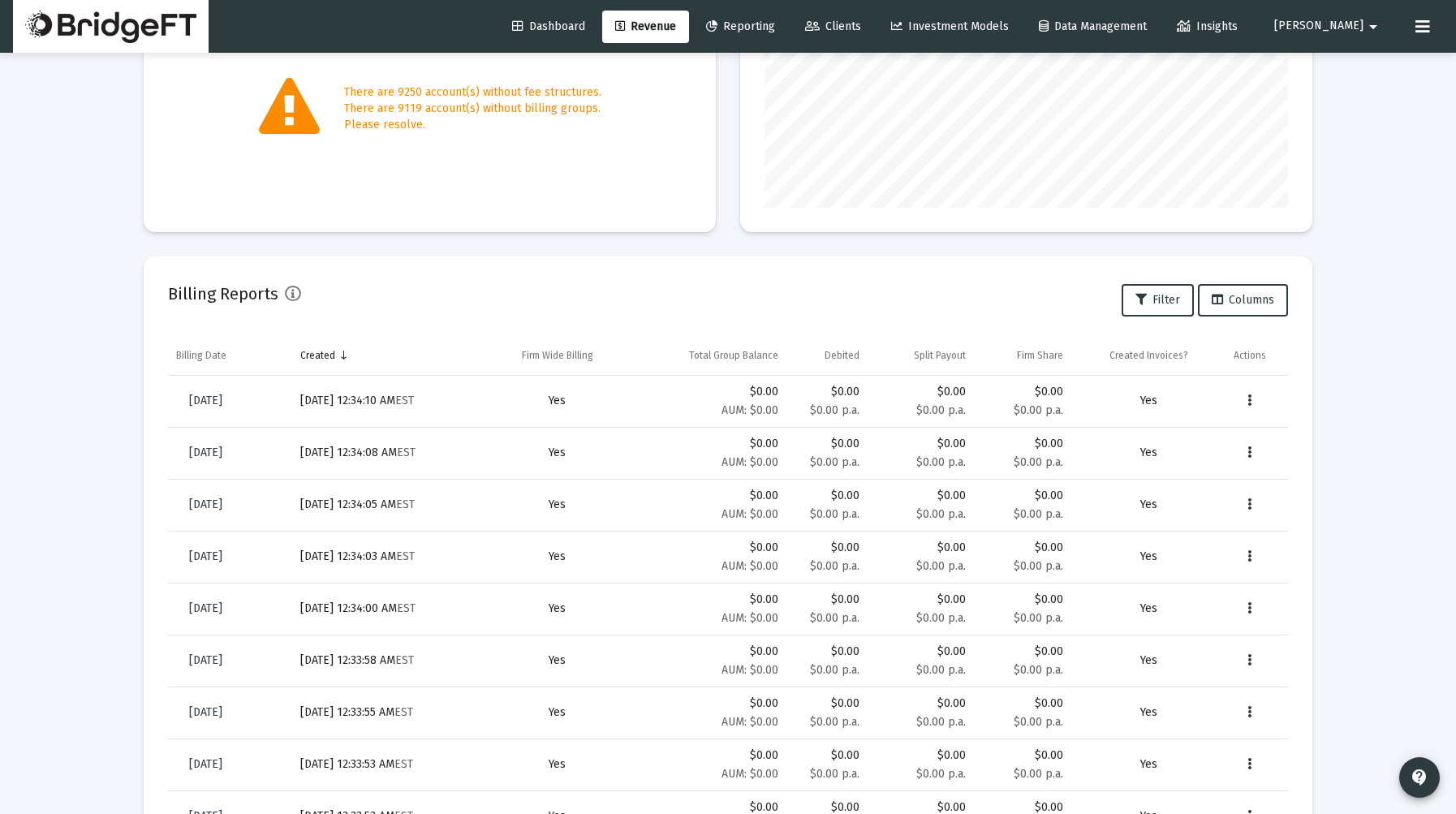
scroll to position [343, 0]
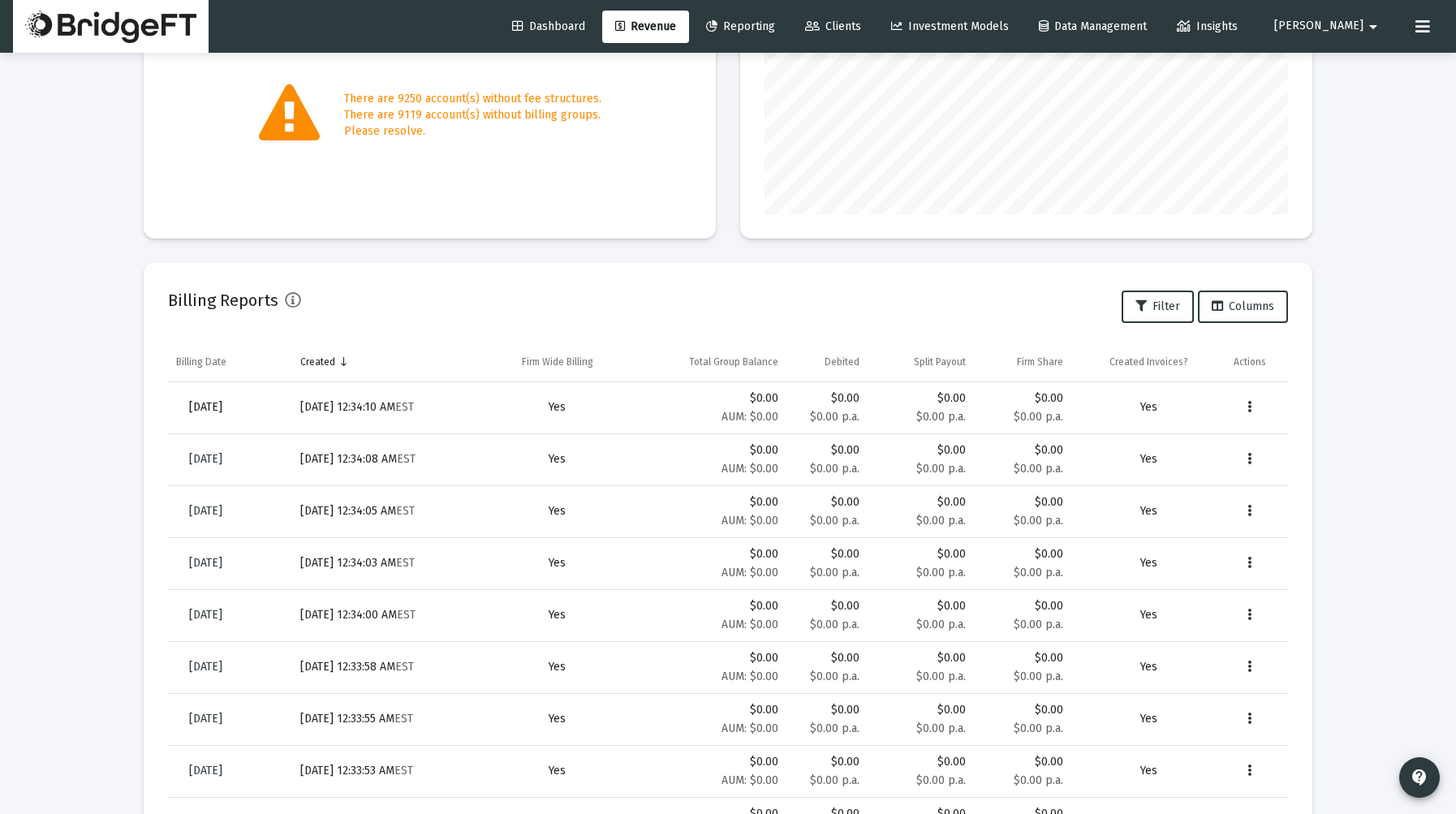
click at [223, 411] on span "[DATE]" at bounding box center [205, 407] width 33 height 14
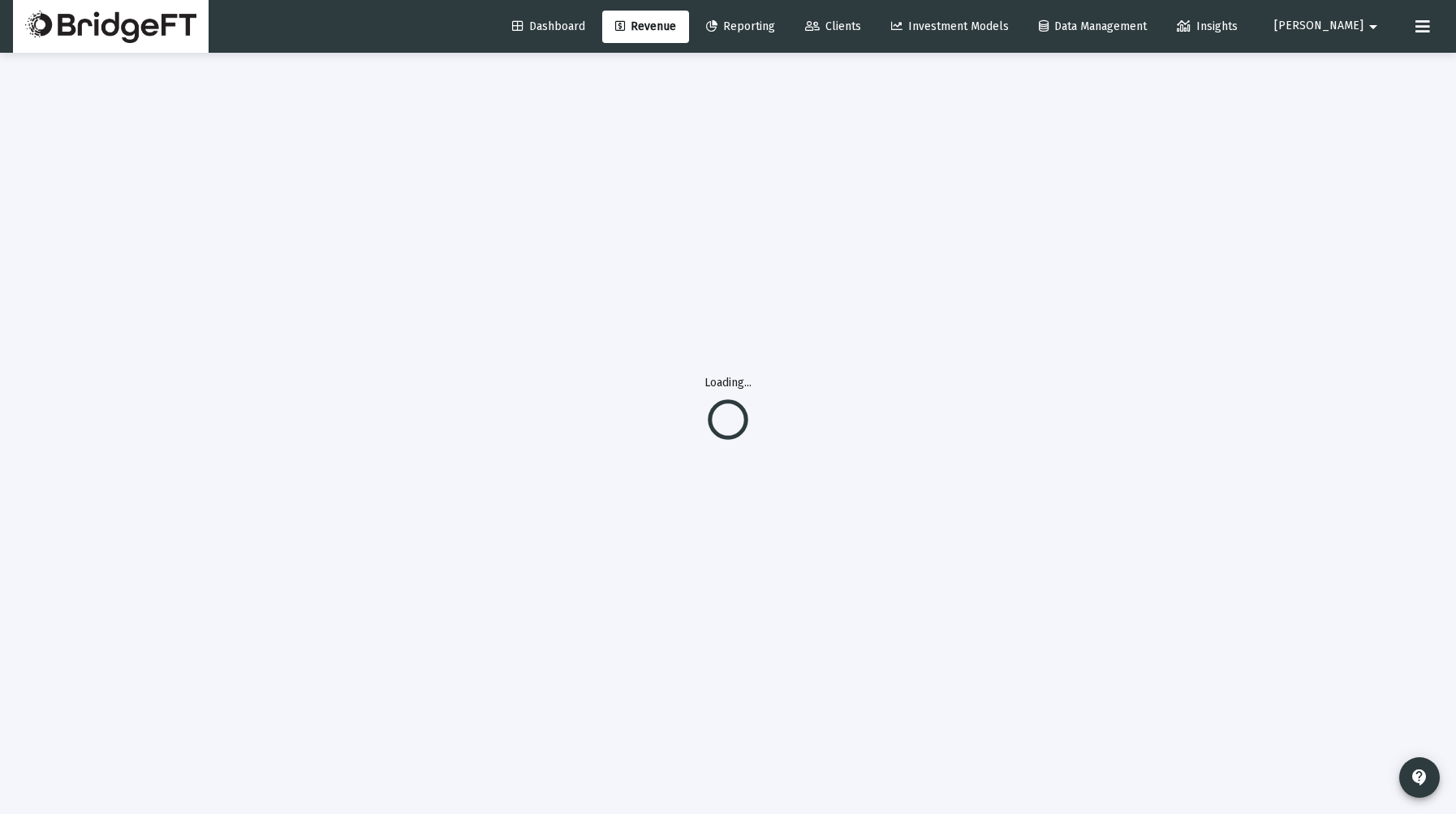
scroll to position [52, 0]
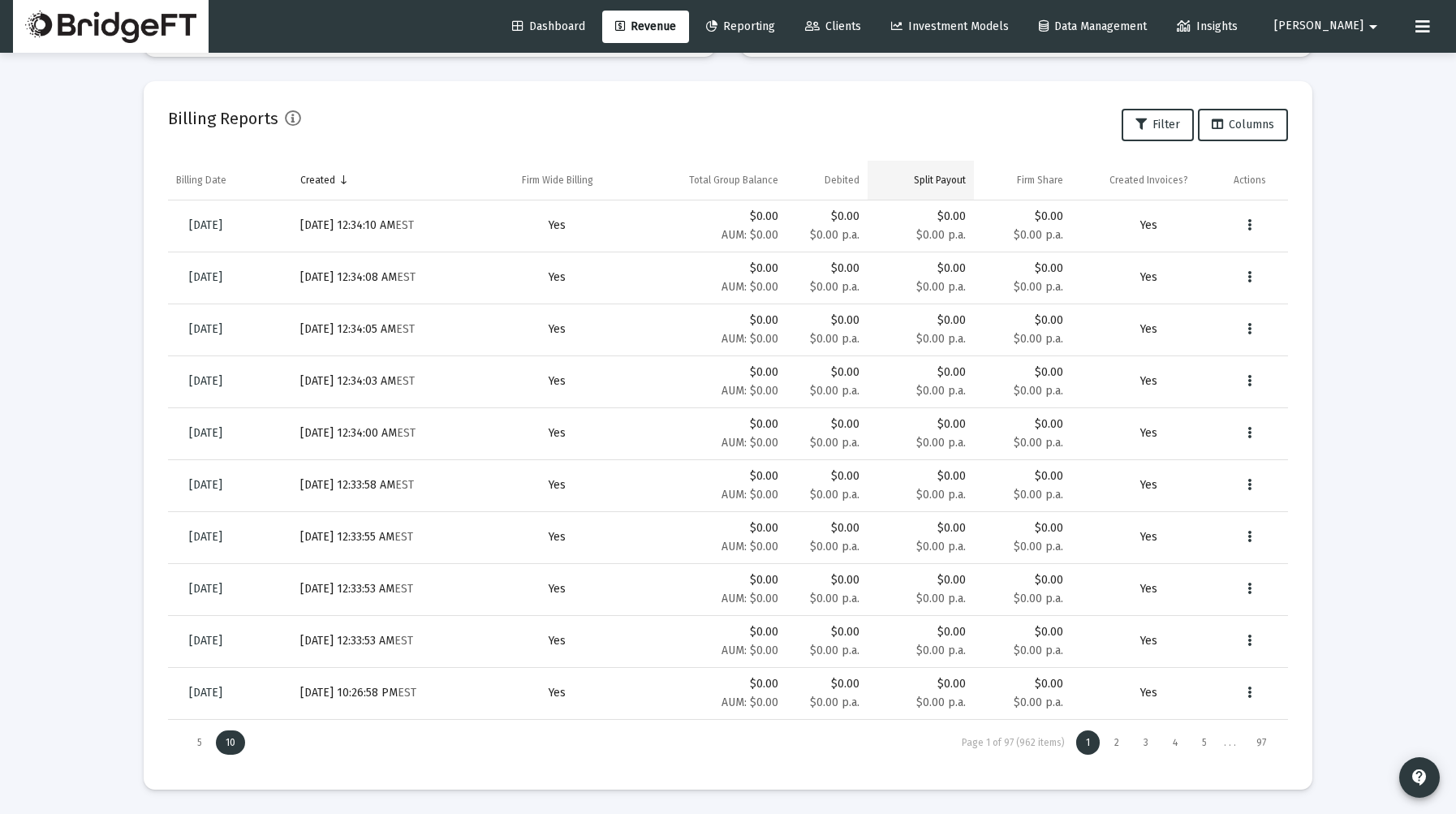
scroll to position [442, 0]
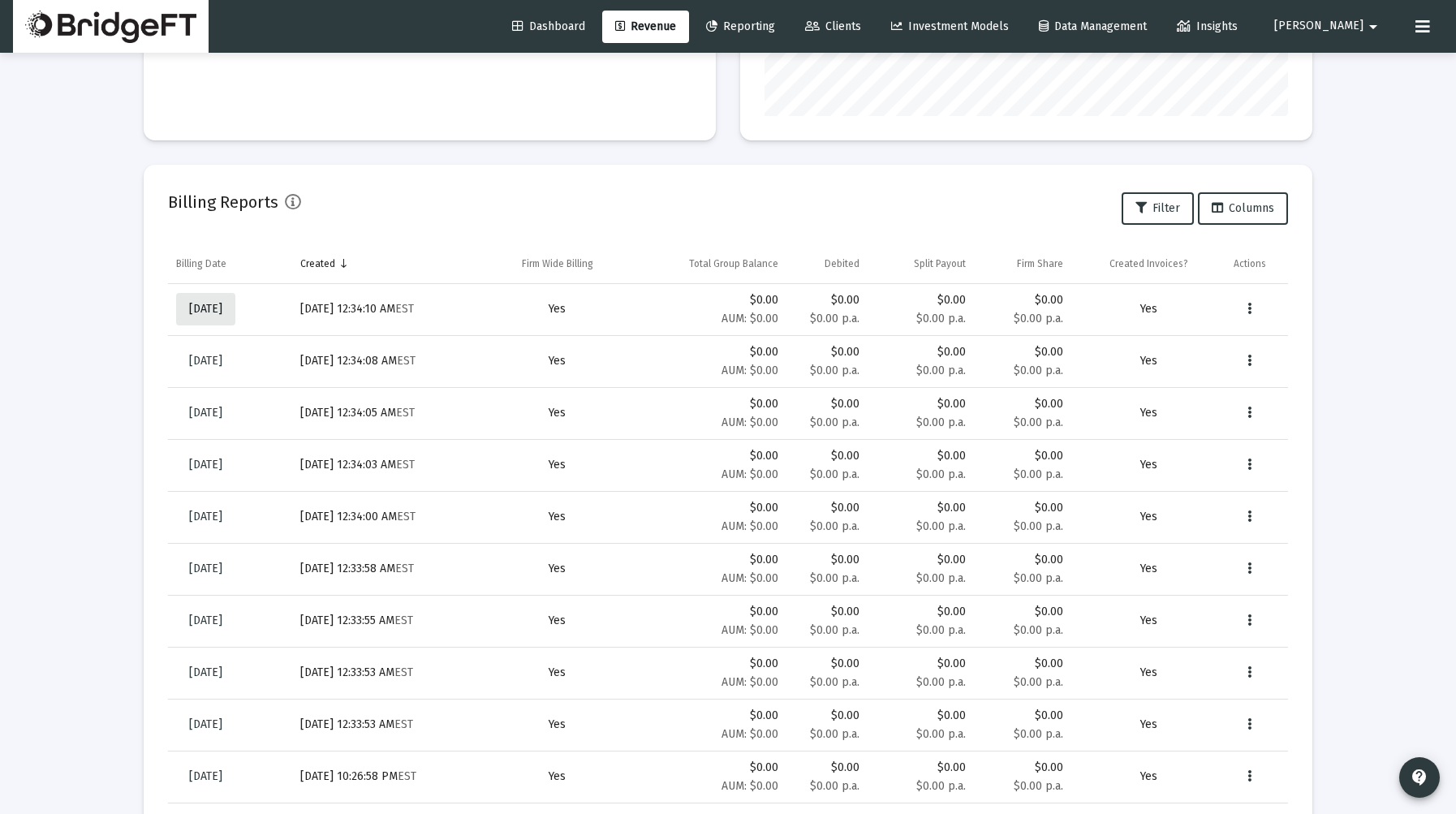
click at [207, 313] on span "[DATE]" at bounding box center [205, 309] width 33 height 14
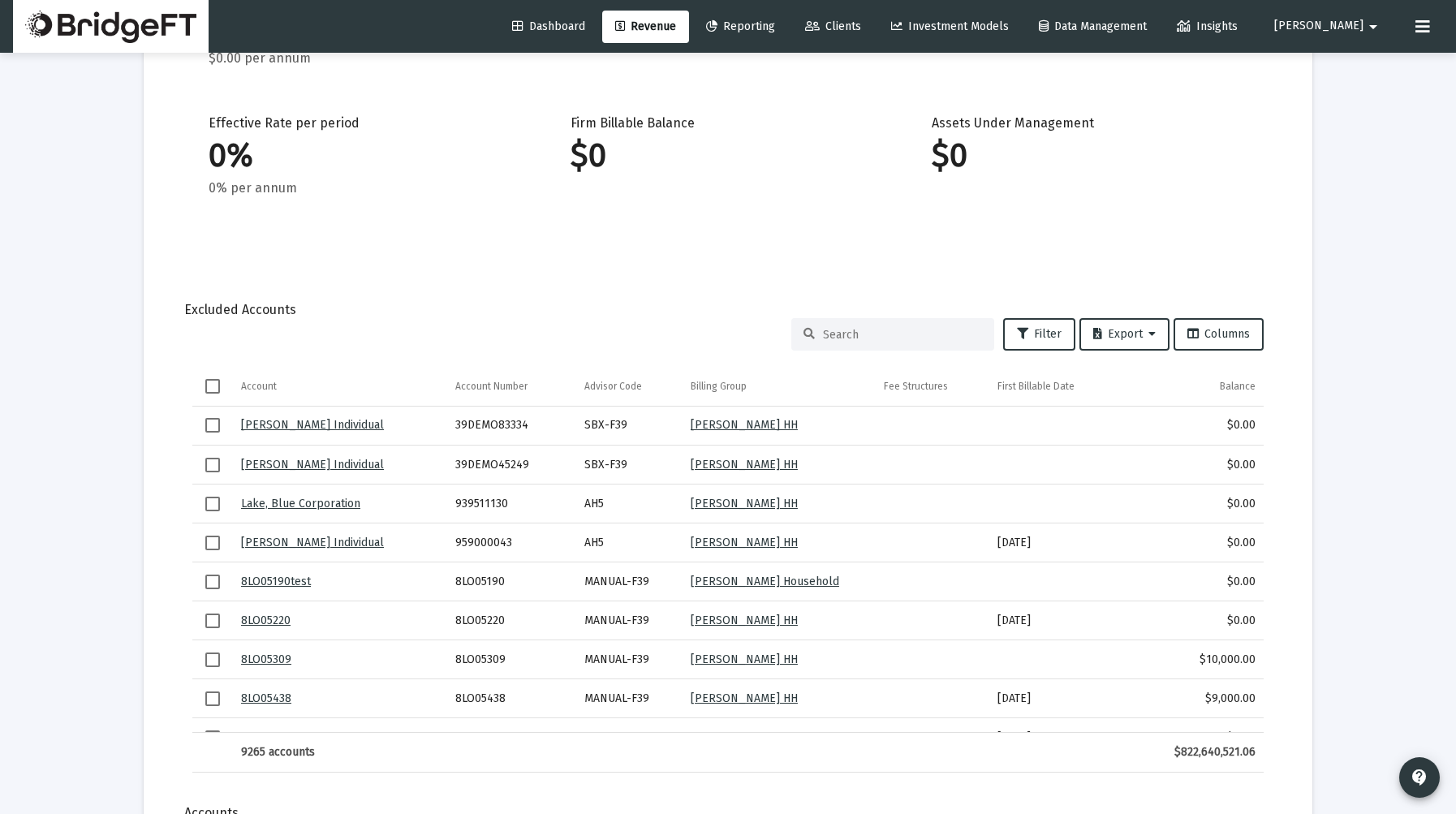
scroll to position [294, 0]
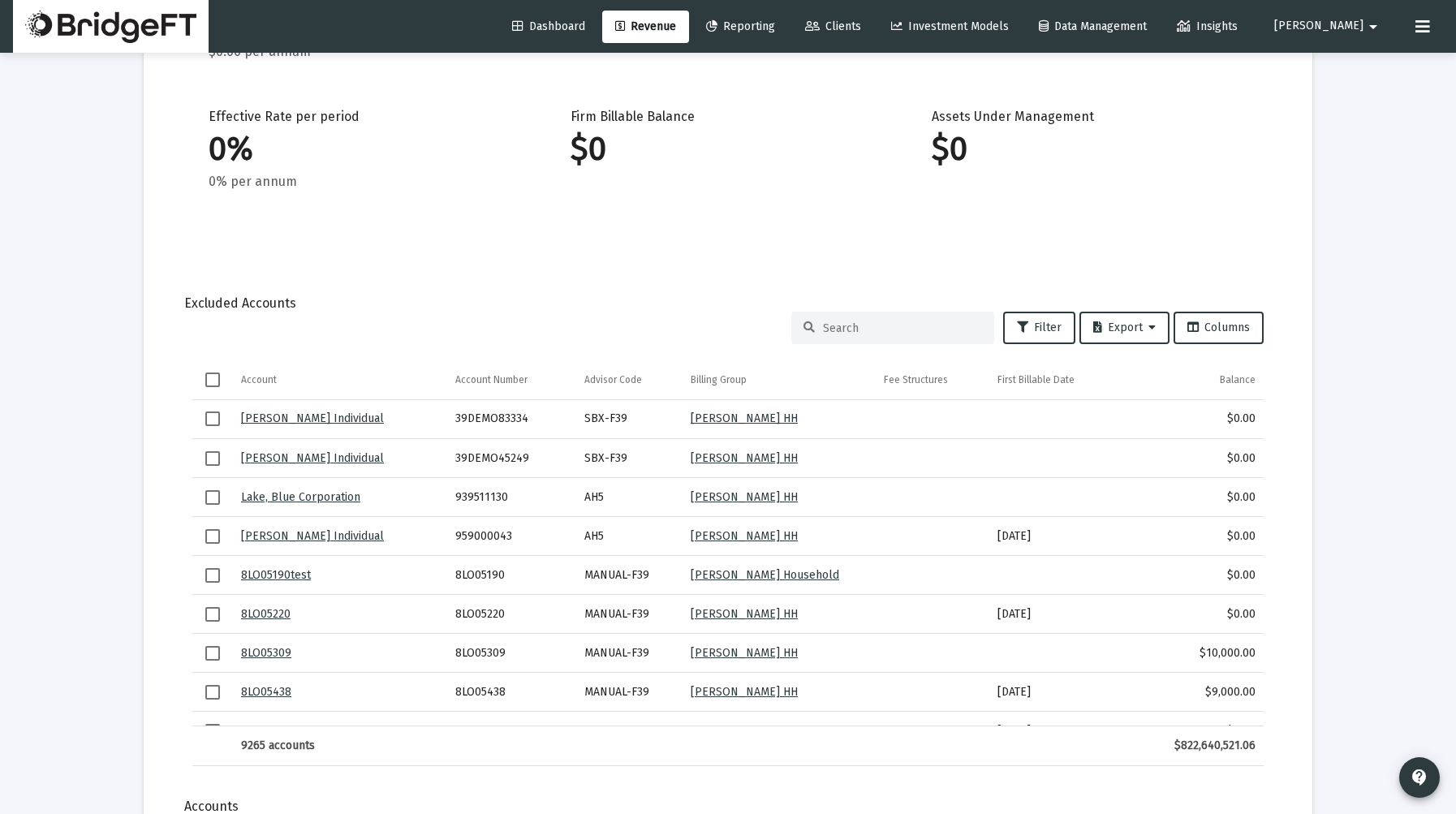
click at [335, 421] on link "[PERSON_NAME] Individual" at bounding box center [312, 419] width 142 height 14
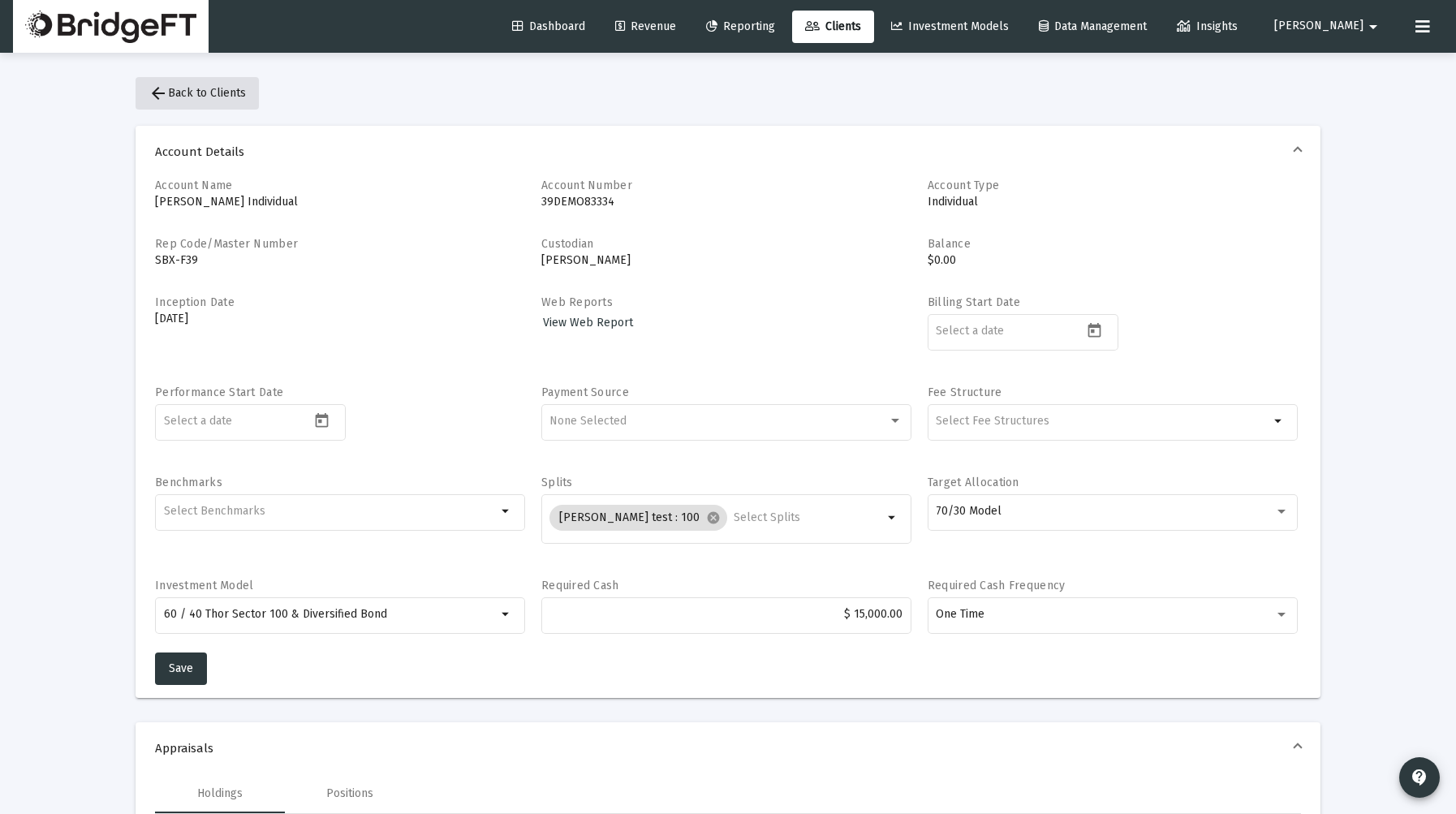
click at [164, 92] on mat-icon "arrow_back" at bounding box center [158, 93] width 19 height 19
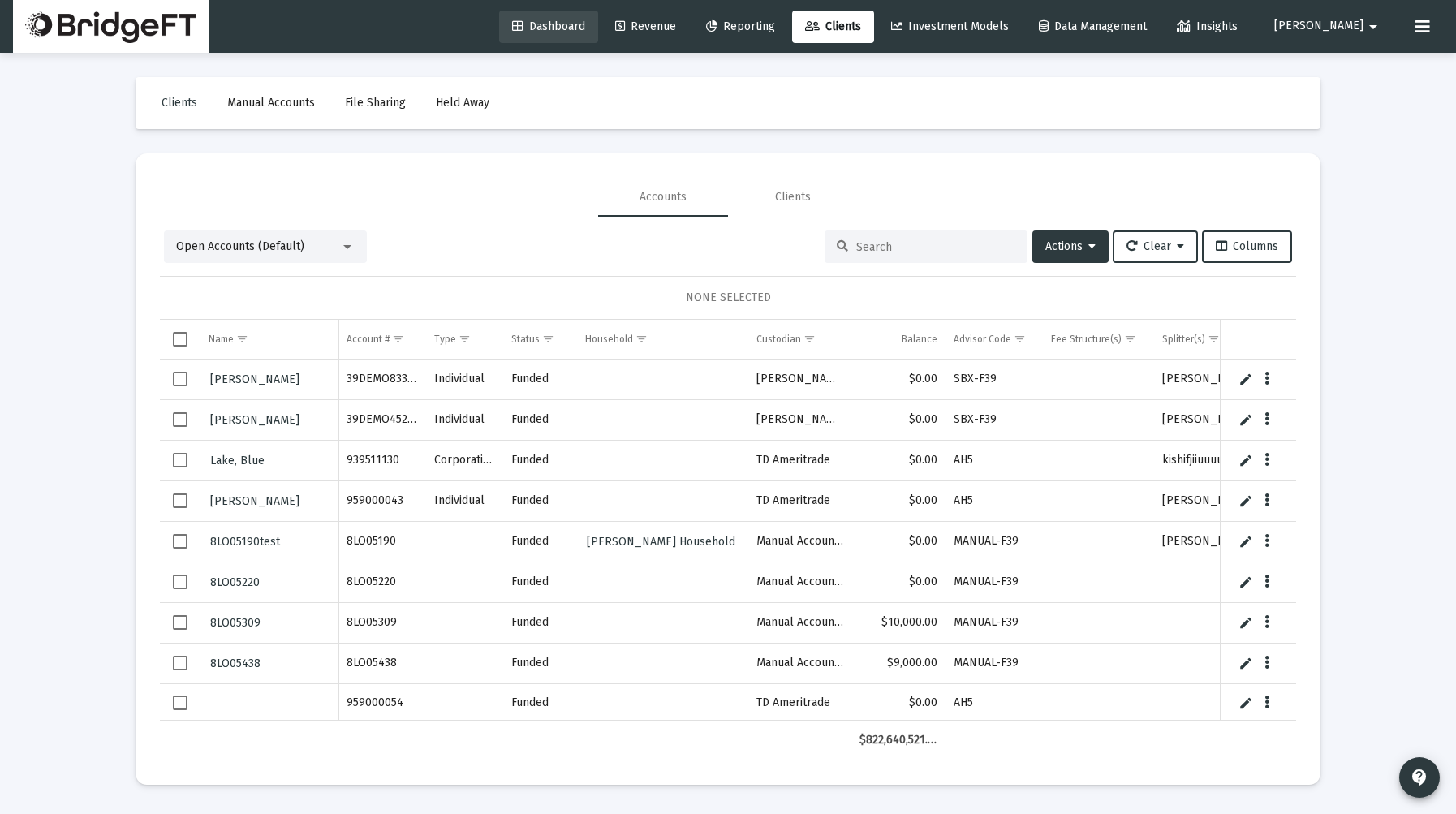
click at [585, 27] on span "Dashboard" at bounding box center [548, 26] width 73 height 14
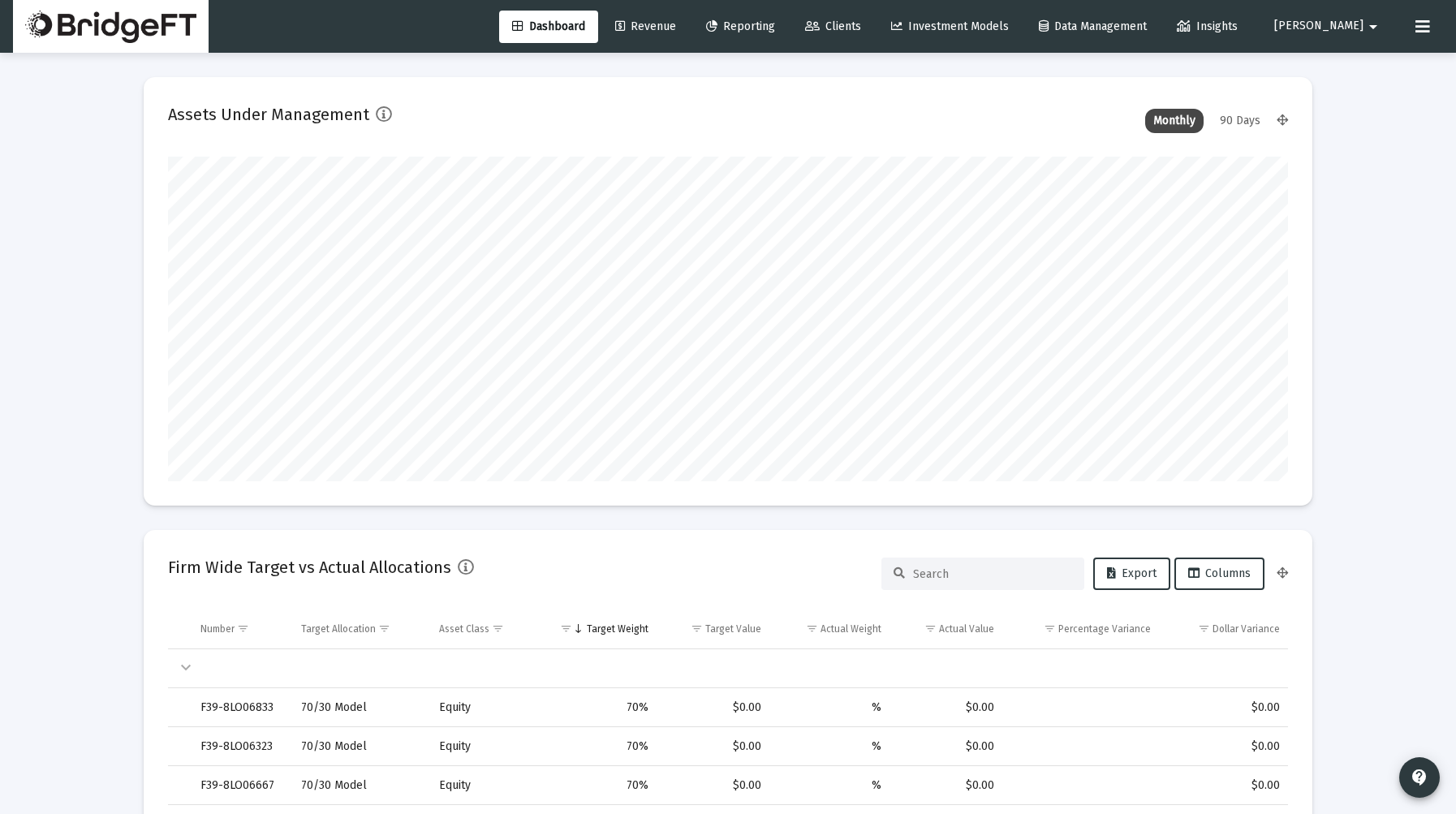
click at [676, 27] on span "Revenue" at bounding box center [645, 26] width 61 height 14
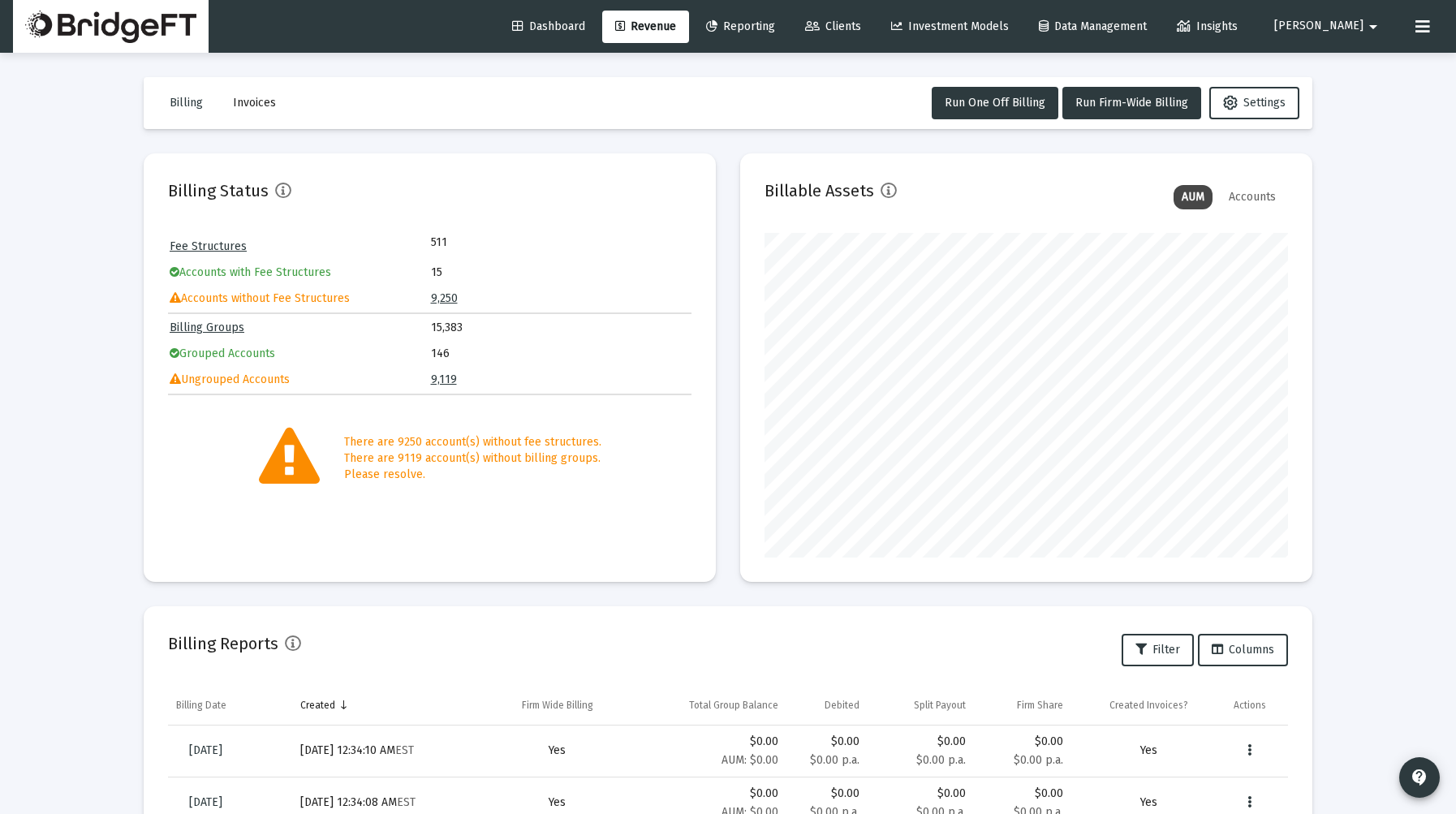
click at [242, 298] on td "Accounts without Fee Structures" at bounding box center [299, 298] width 260 height 24
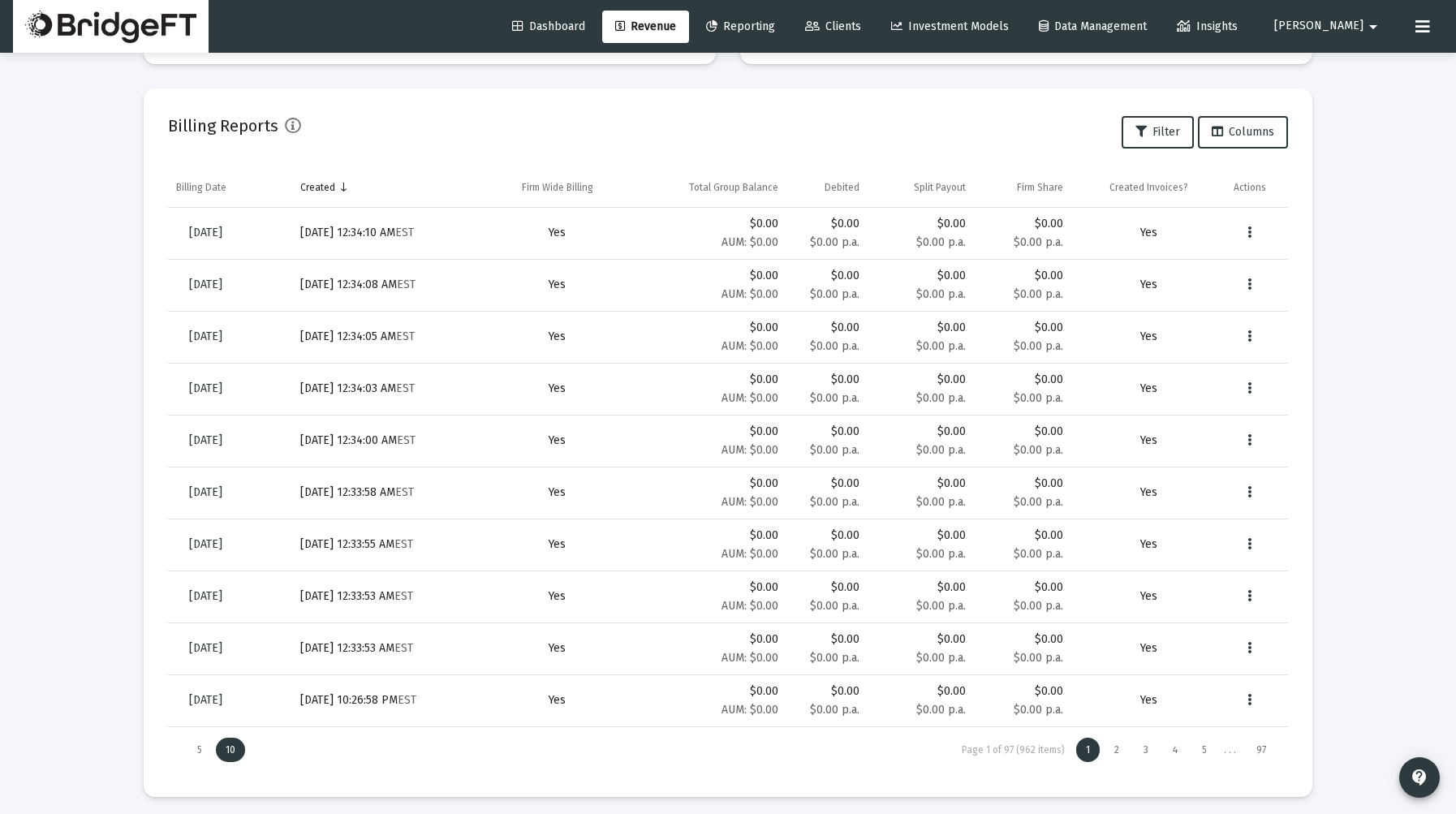
scroll to position [525, 0]
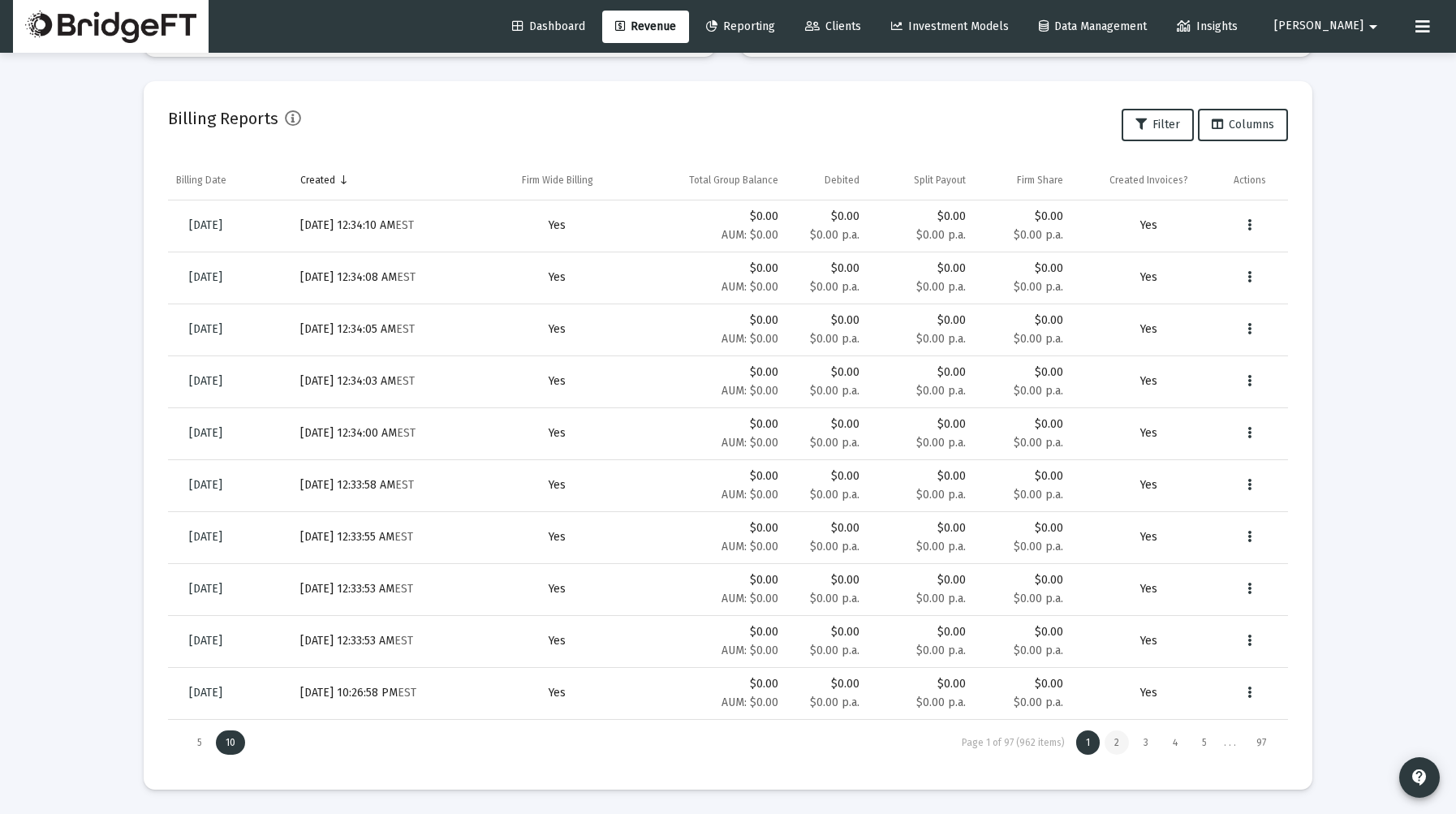
click at [1114, 743] on div "2" at bounding box center [1116, 742] width 24 height 24
click at [1145, 744] on div "3" at bounding box center [1145, 742] width 24 height 24
click at [1083, 744] on div "1" at bounding box center [1088, 742] width 23 height 24
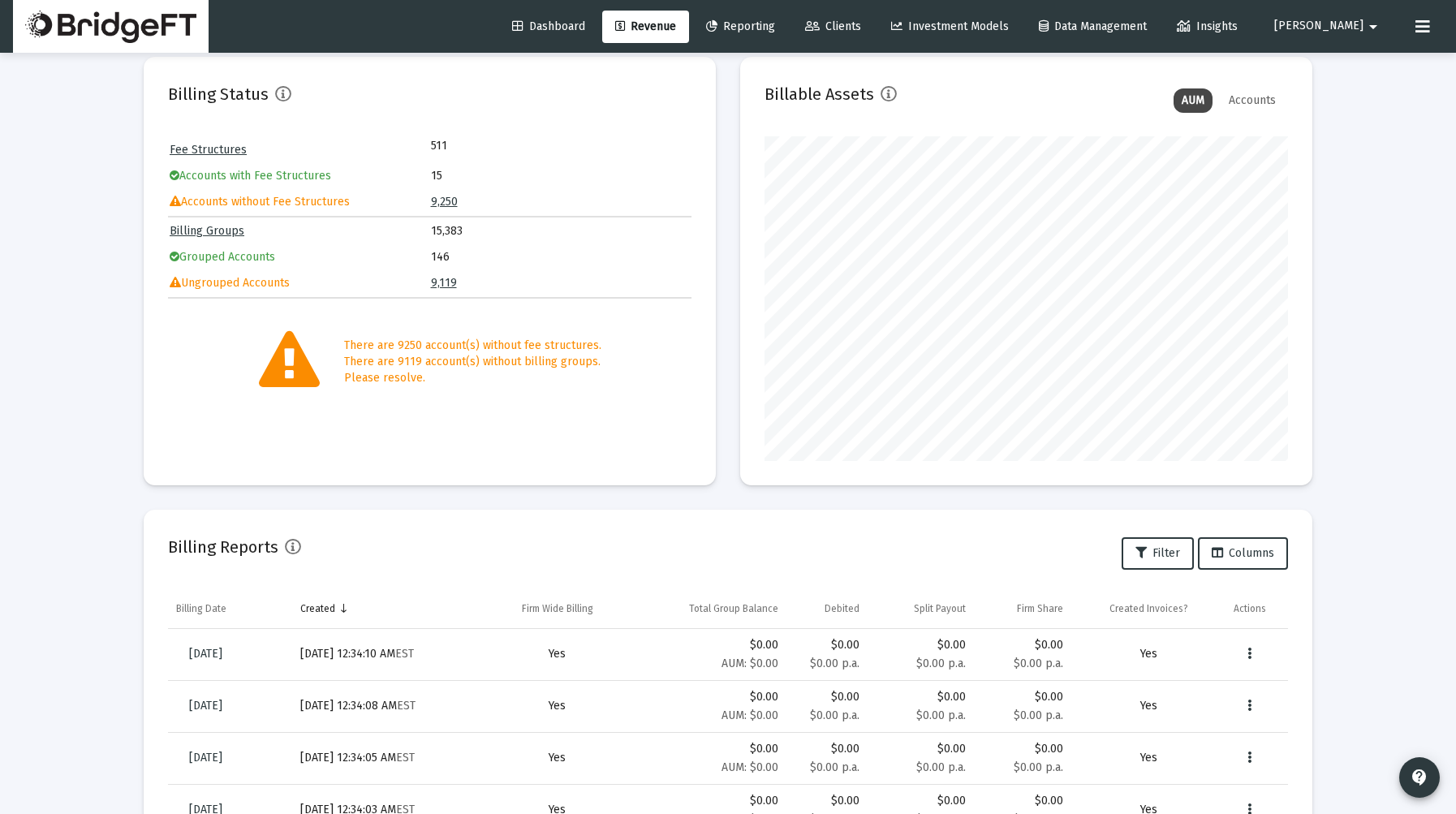
scroll to position [0, 0]
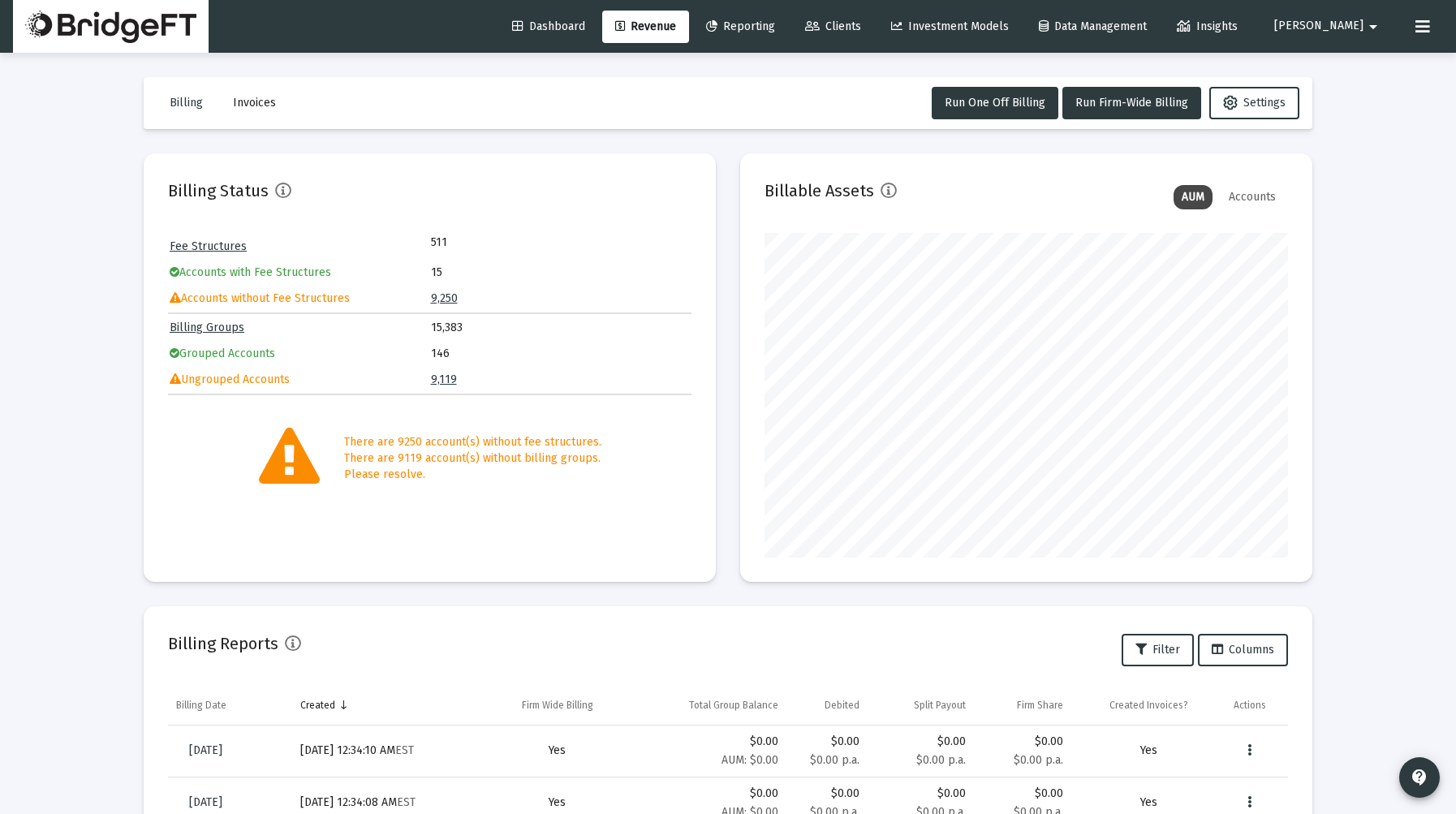
click at [1248, 198] on div "Accounts" at bounding box center [1252, 197] width 63 height 24
click at [1207, 198] on div "AUM" at bounding box center [1193, 197] width 39 height 24
click at [775, 25] on span "Reporting" at bounding box center [740, 26] width 69 height 14
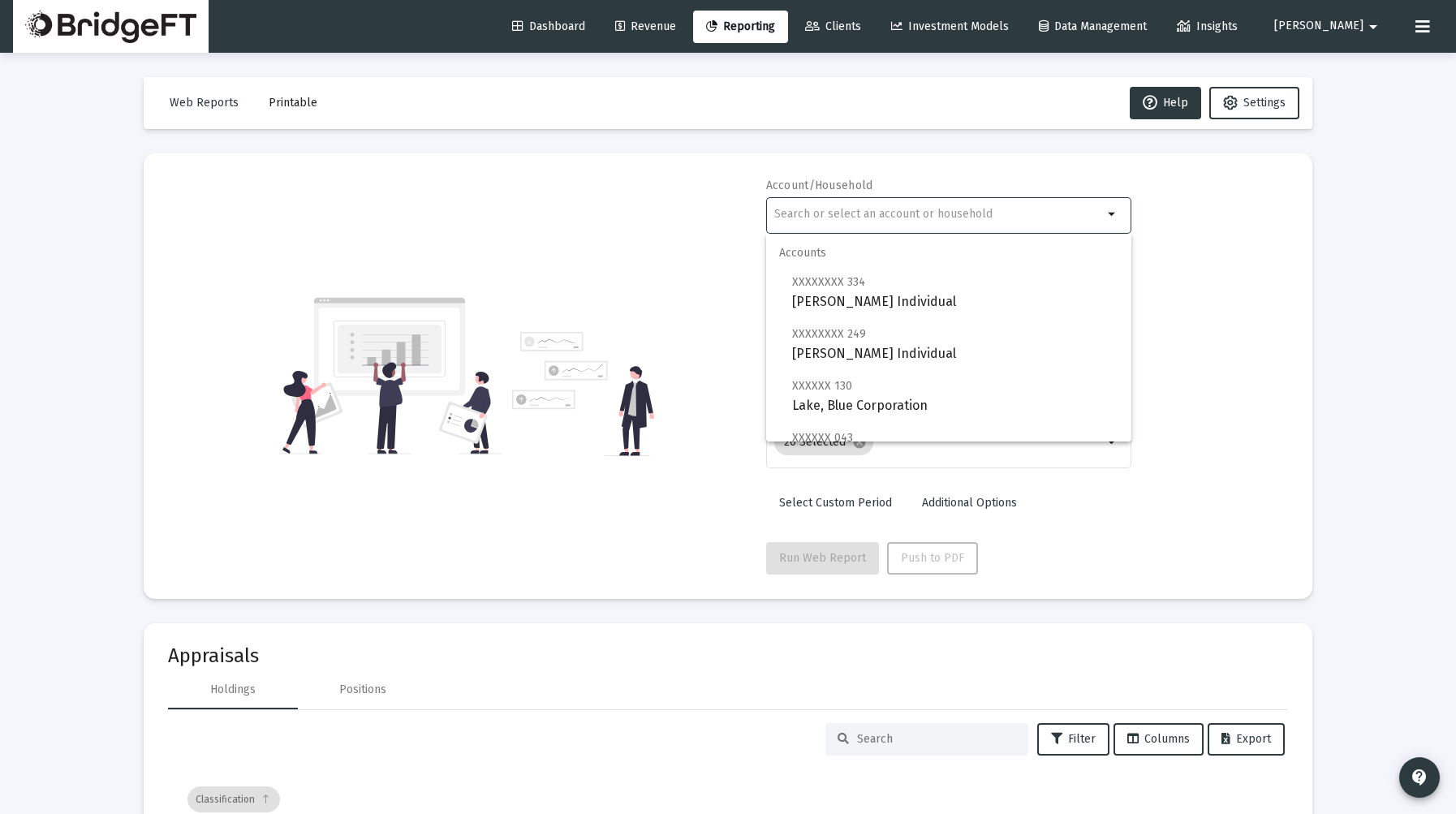
click at [895, 212] on input "text" at bounding box center [938, 213] width 328 height 13
click at [887, 356] on span "XXXXXXXX 249 [PERSON_NAME] Individual" at bounding box center [955, 343] width 326 height 40
type input "[PERSON_NAME] Individual"
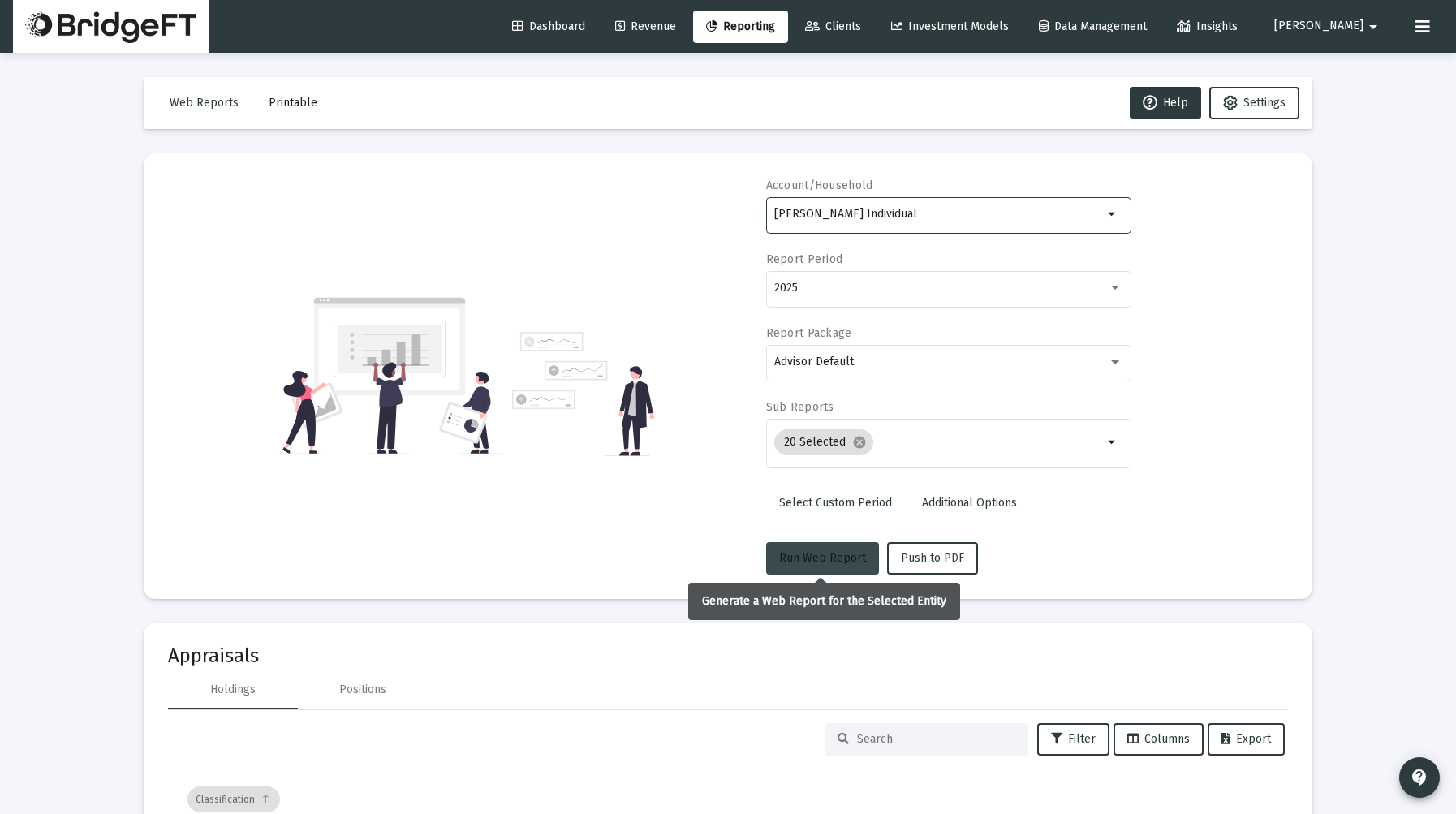
click at [835, 560] on span "Run Web Report" at bounding box center [822, 558] width 87 height 14
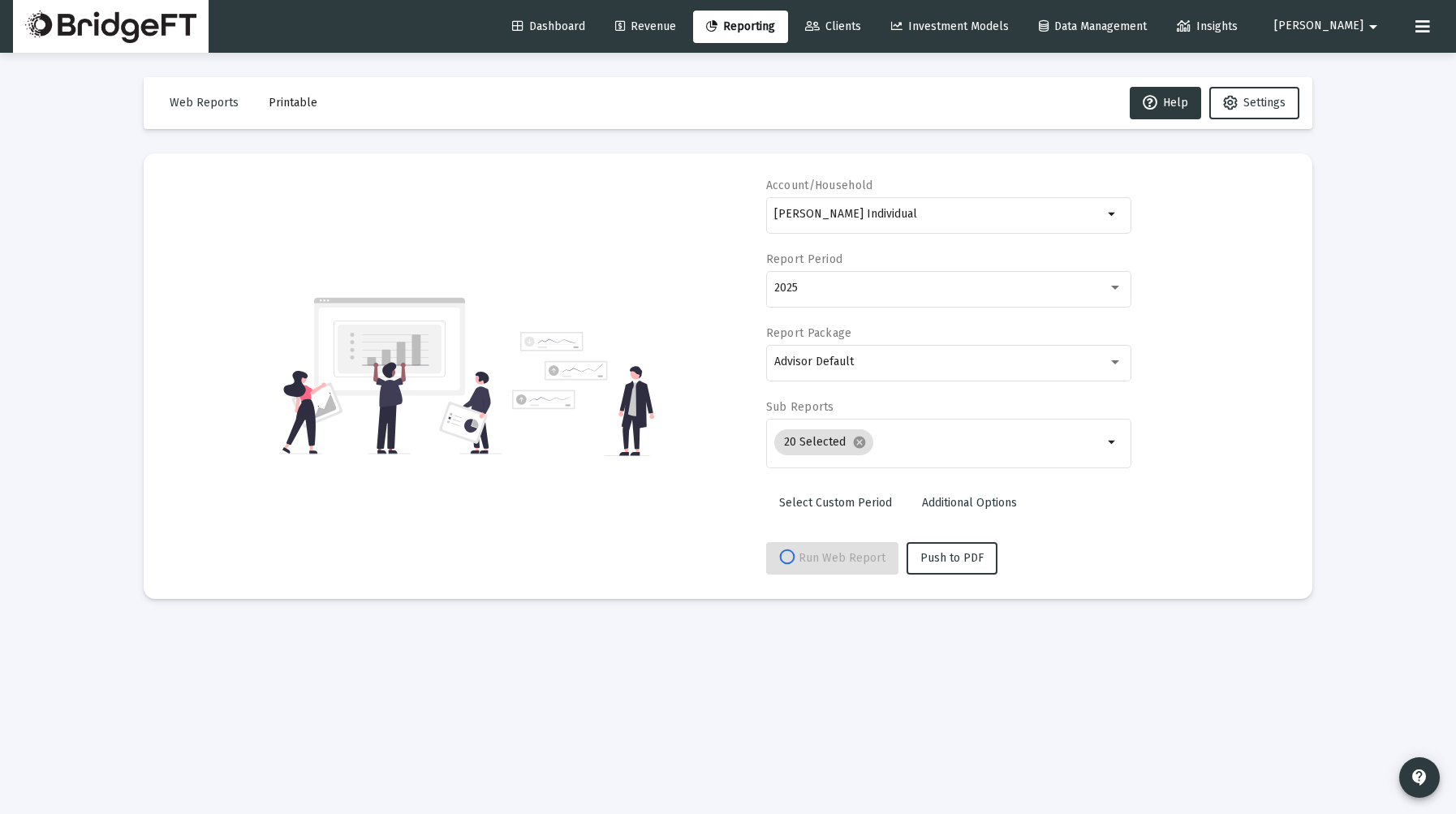
select select "View all"
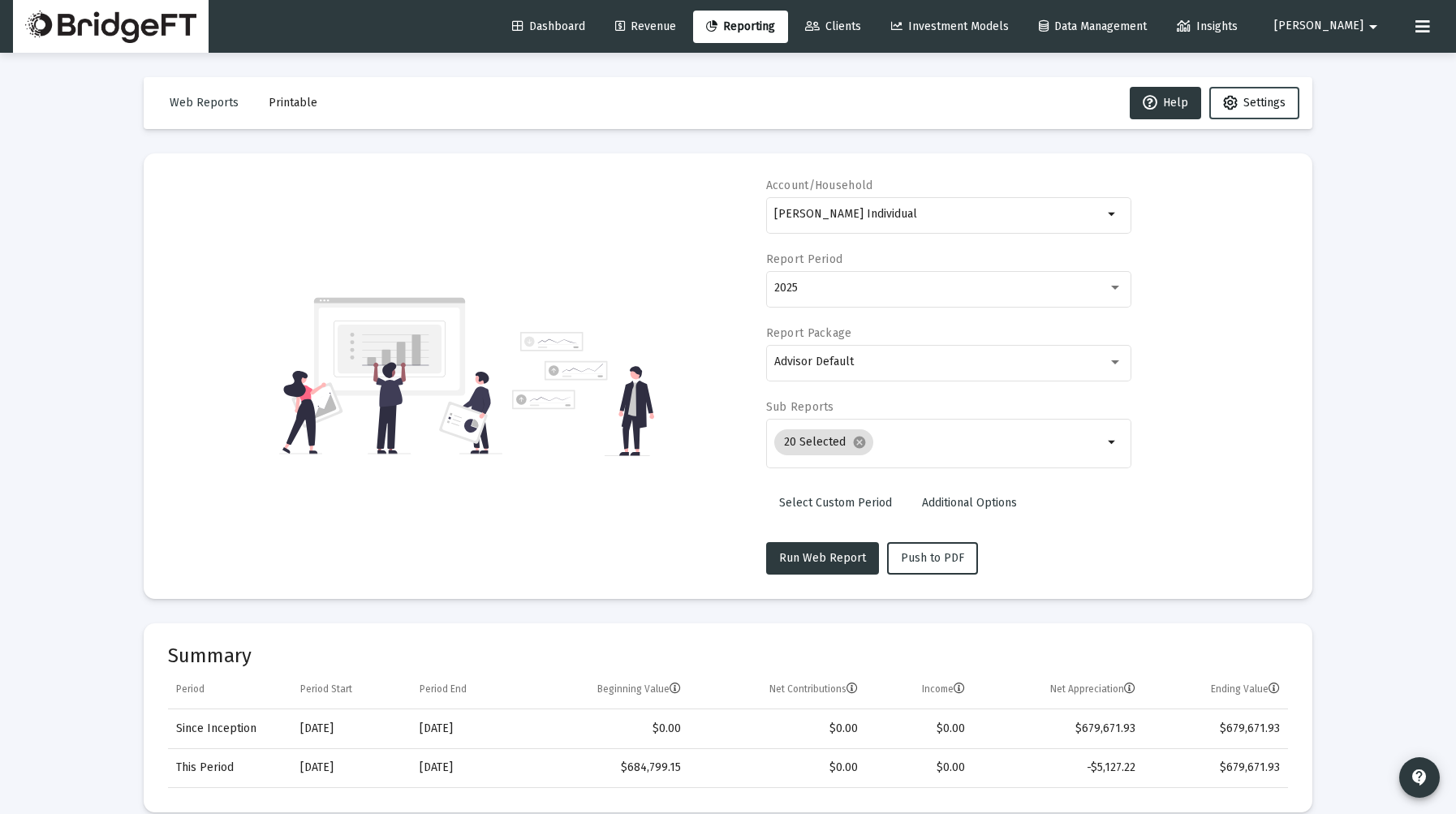
click at [1232, 112] on button "Settings" at bounding box center [1254, 104] width 90 height 33
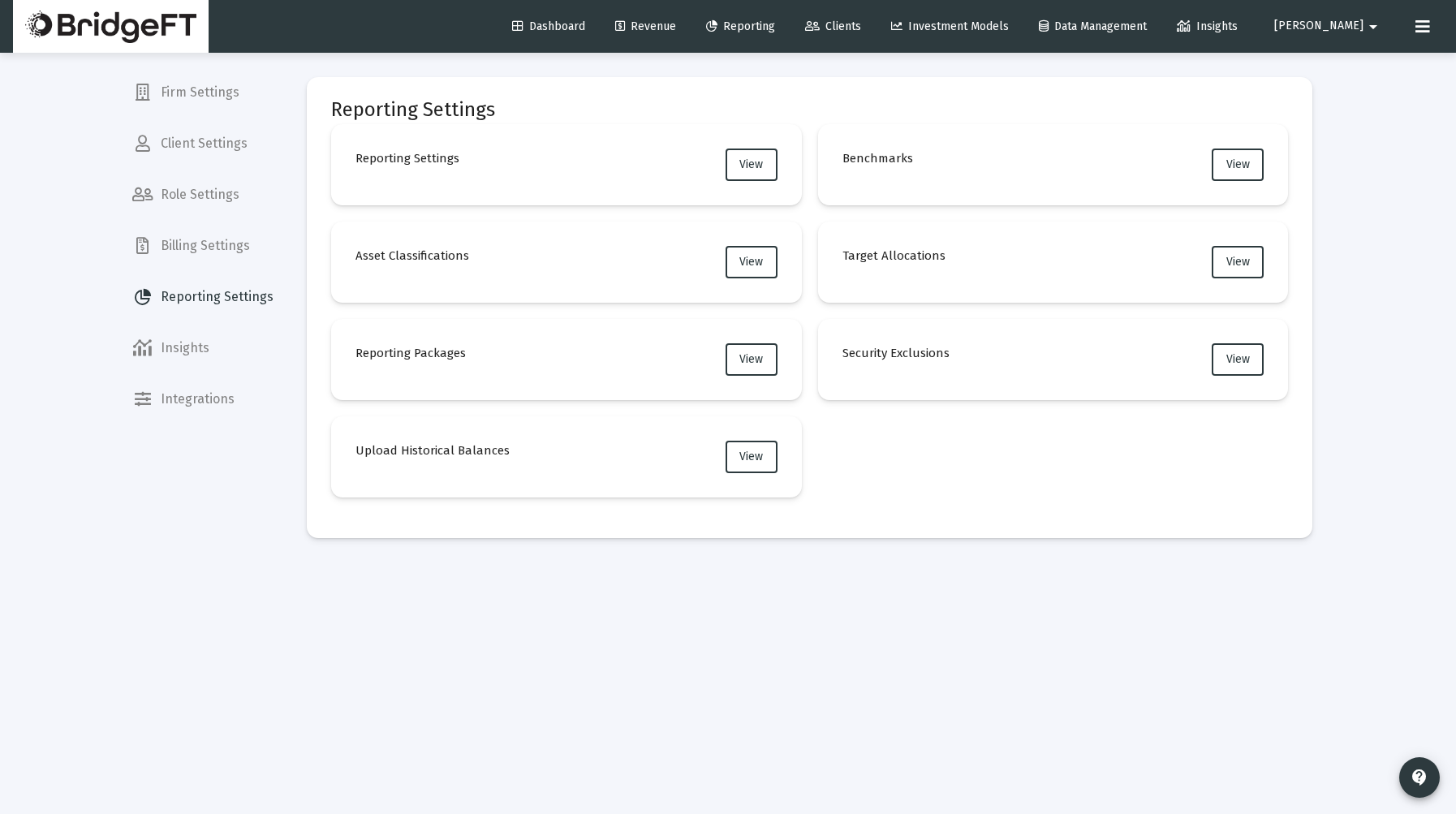
select select "View all"
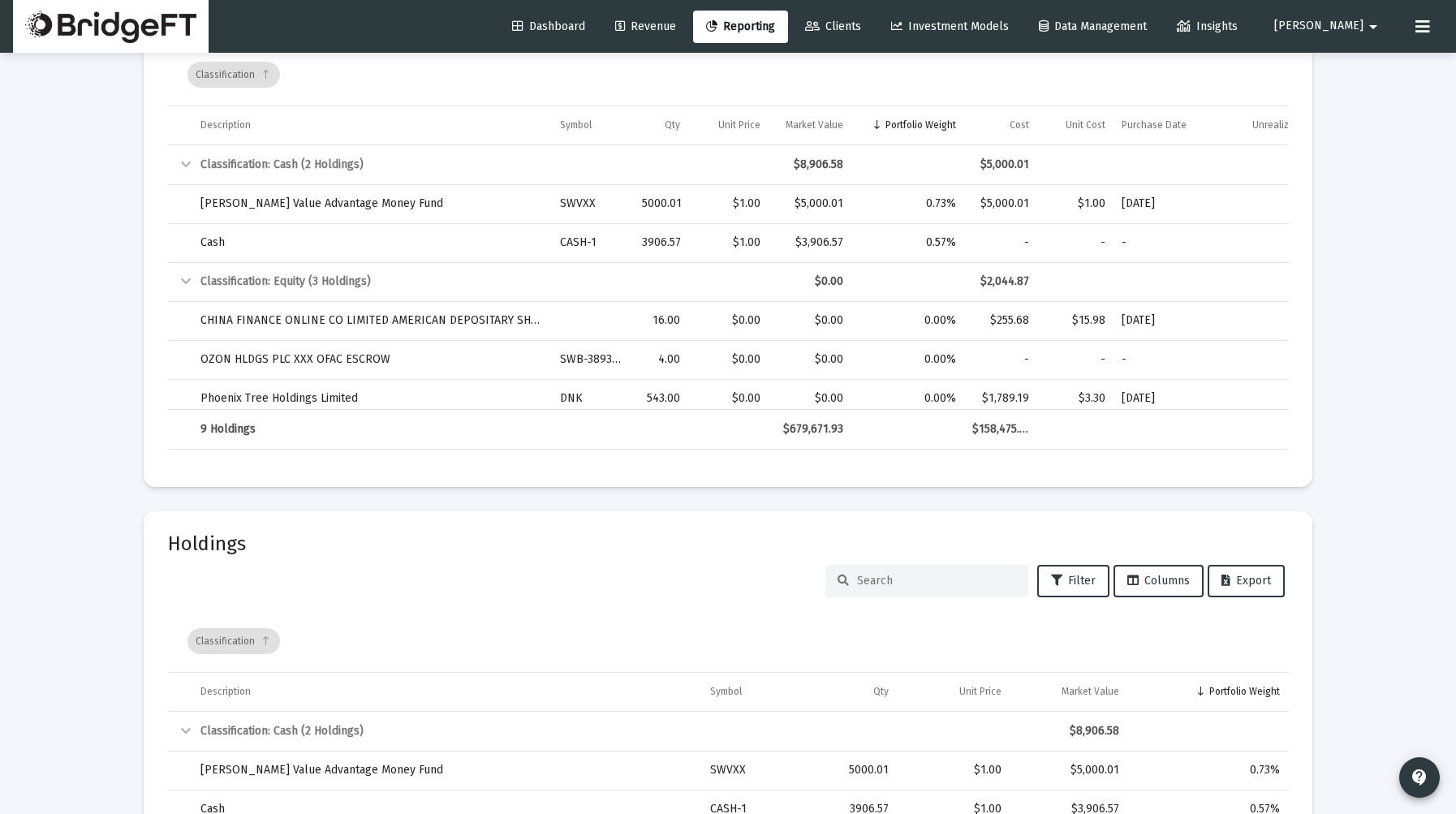
scroll to position [2831, 0]
